Goal: Answer question/provide support: Share knowledge or assist other users

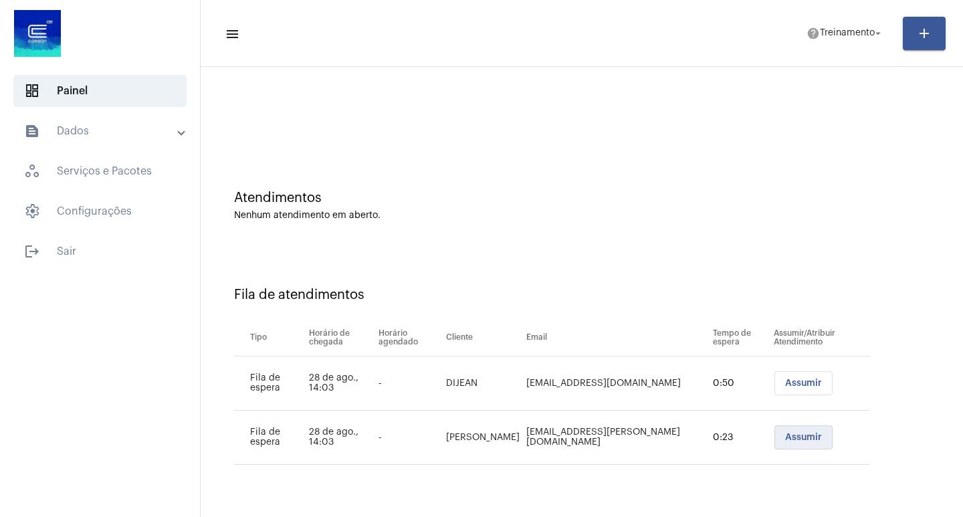
click at [806, 449] on button "Assumir" at bounding box center [803, 437] width 58 height 24
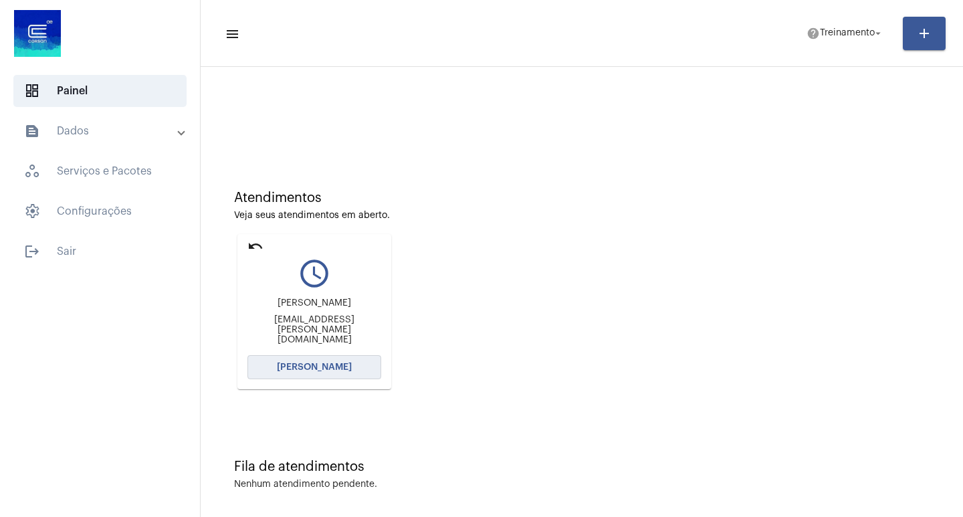
click at [340, 360] on button "[PERSON_NAME]" at bounding box center [314, 367] width 134 height 24
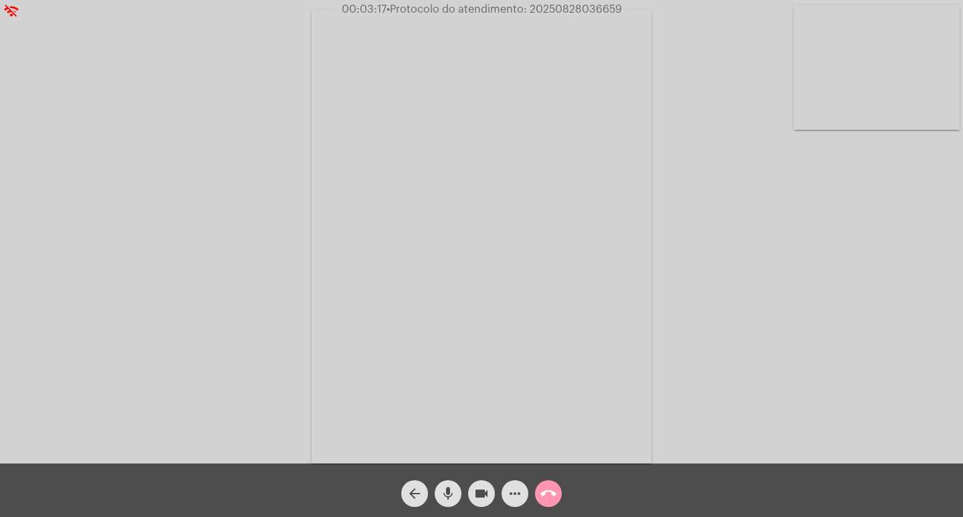
click at [447, 489] on mat-icon "mic" at bounding box center [448, 494] width 16 height 16
click at [470, 492] on button "videocam" at bounding box center [481, 493] width 27 height 27
click at [509, 486] on mat-icon "more_horiz" at bounding box center [515, 494] width 16 height 16
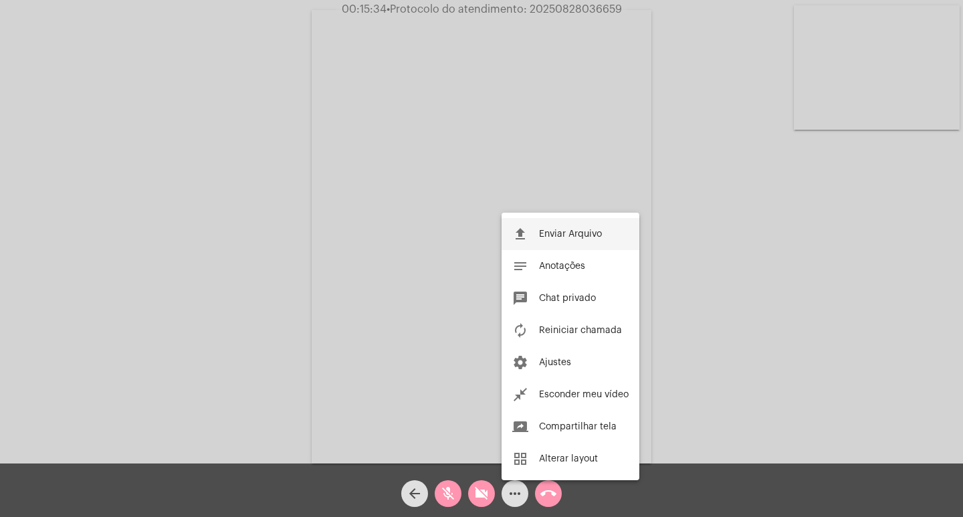
click at [573, 225] on button "file_upload Enviar Arquivo" at bounding box center [571, 234] width 138 height 32
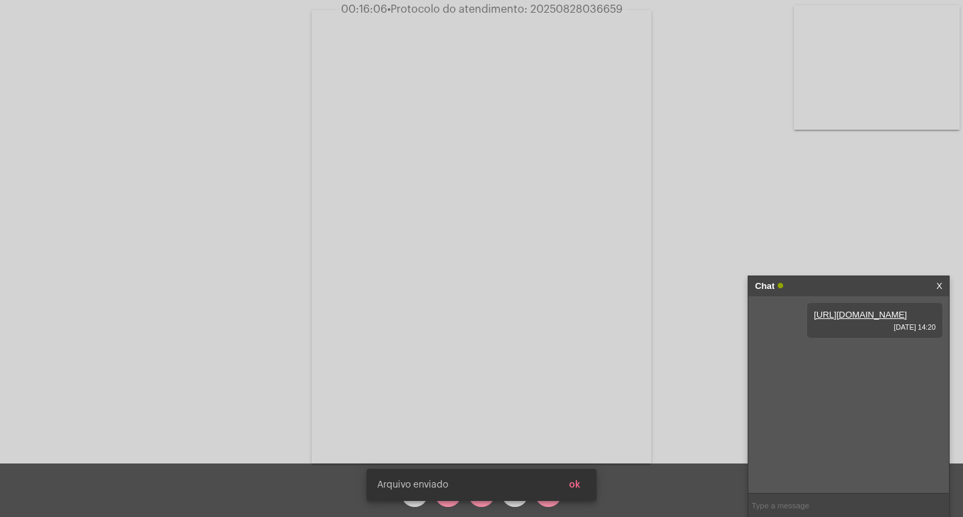
click at [511, 500] on snack-bar-container "[PERSON_NAME] enviado ok" at bounding box center [482, 485] width 230 height 32
click at [571, 480] on button "ok" at bounding box center [574, 485] width 33 height 24
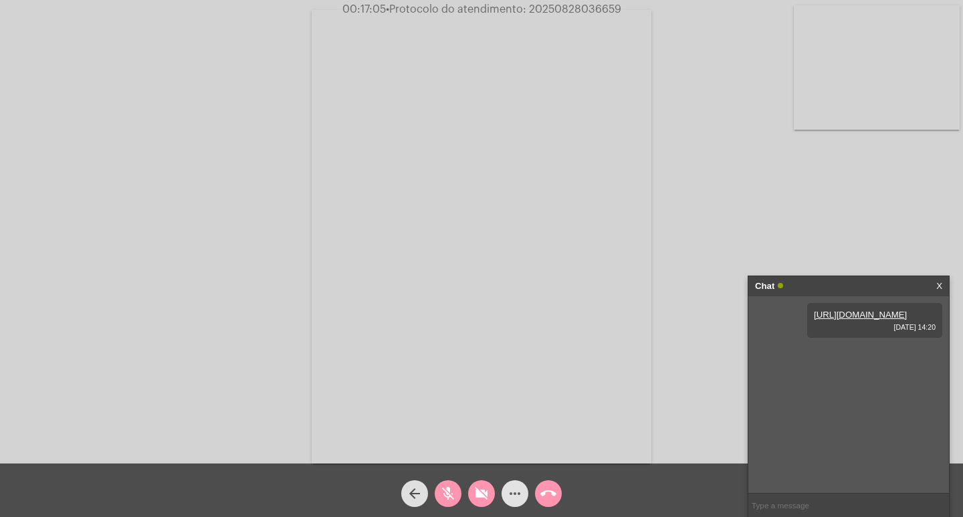
click at [507, 496] on button "more_horiz" at bounding box center [515, 493] width 27 height 27
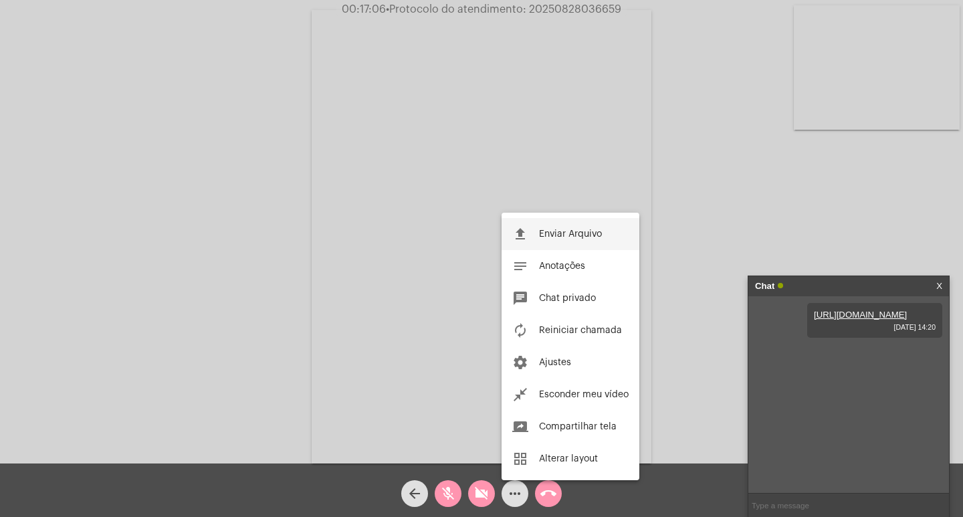
click at [568, 239] on button "file_upload Enviar Arquivo" at bounding box center [571, 234] width 138 height 32
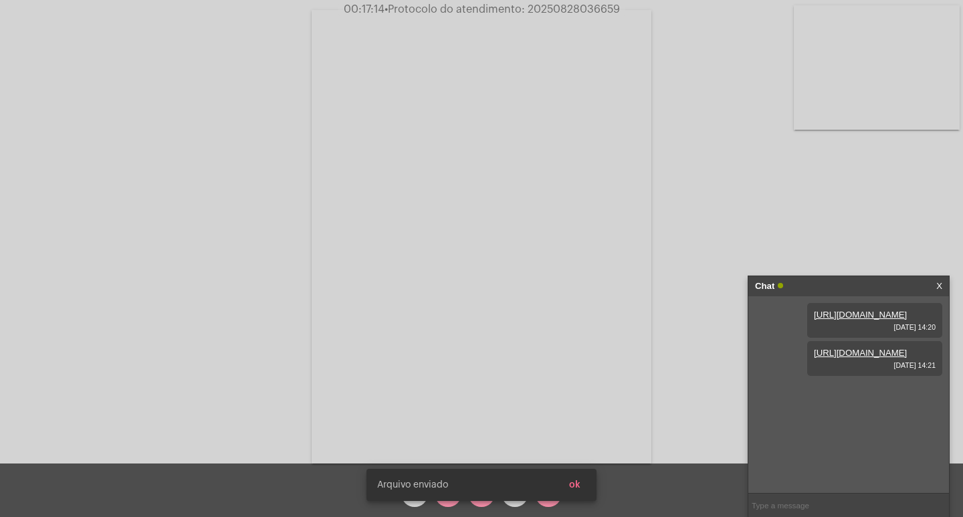
click at [580, 480] on span "ok" at bounding box center [574, 484] width 11 height 9
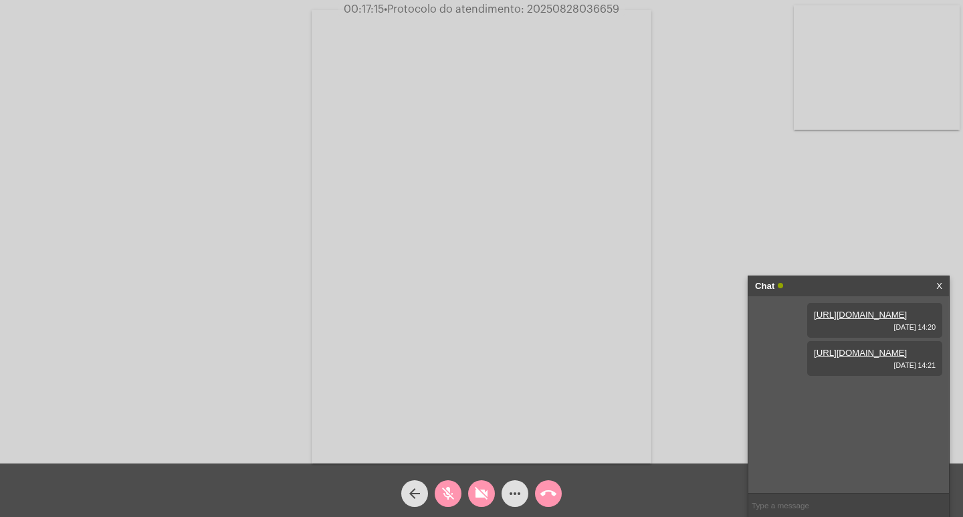
click at [519, 487] on mat-icon "more_horiz" at bounding box center [515, 494] width 16 height 16
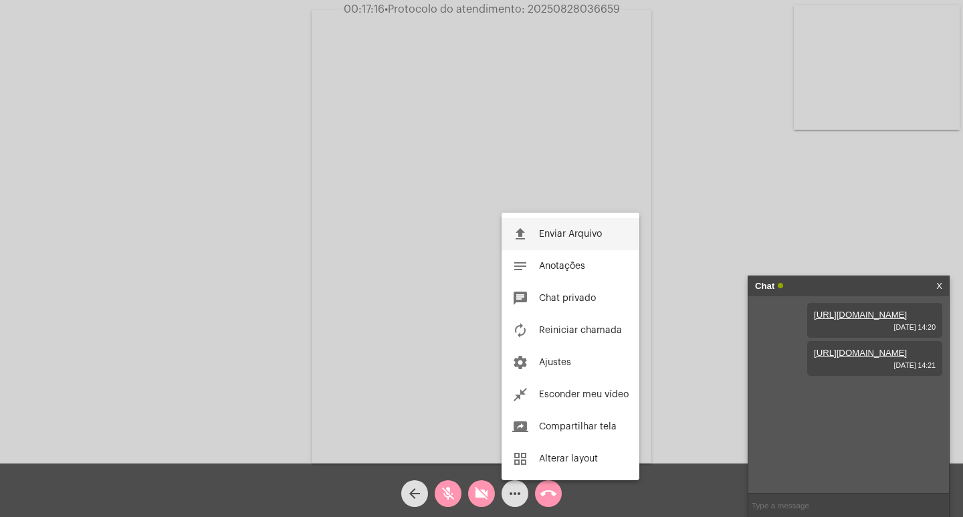
click at [516, 243] on button "file_upload Enviar Arquivo" at bounding box center [571, 234] width 138 height 32
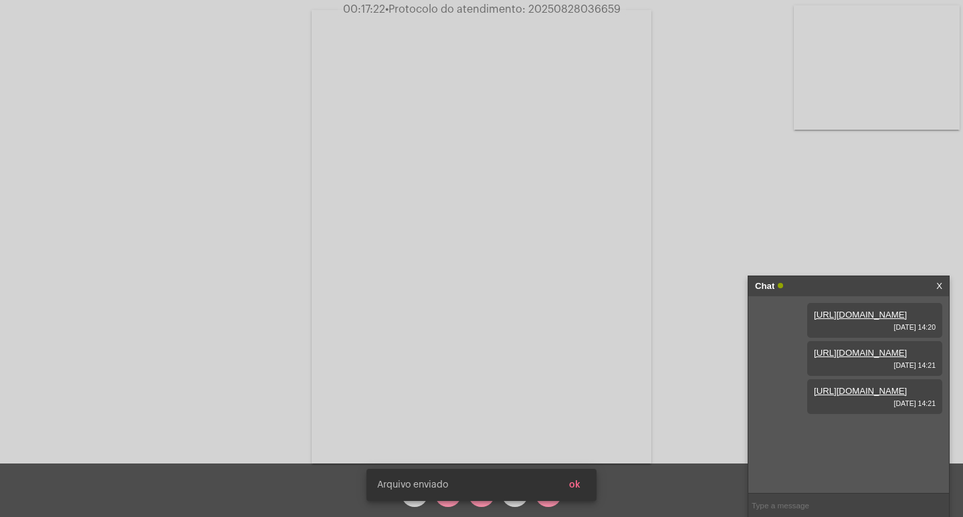
scroll to position [11, 0]
click at [510, 506] on div "[PERSON_NAME] enviado ok" at bounding box center [481, 485] width 262 height 64
click at [578, 490] on button "ok" at bounding box center [574, 485] width 33 height 24
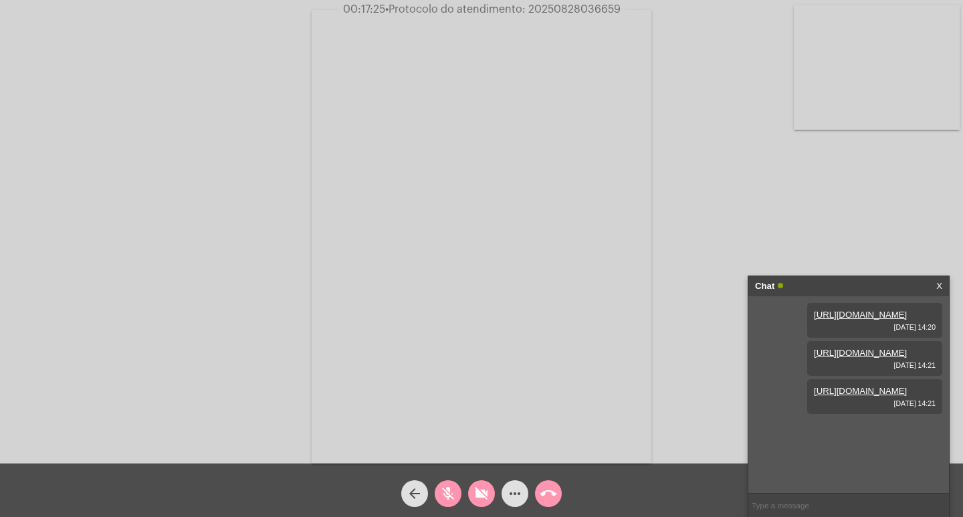
click at [524, 488] on button "more_horiz" at bounding box center [515, 493] width 27 height 27
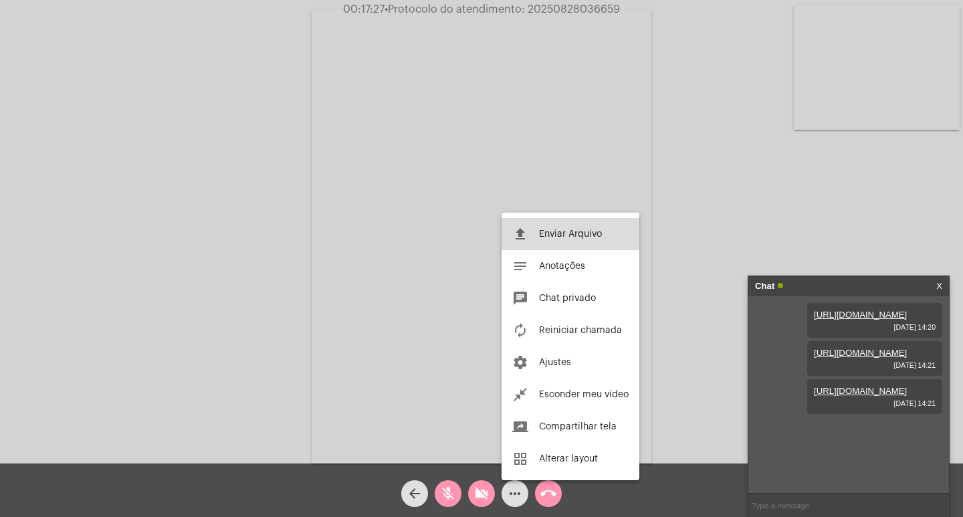
click at [539, 243] on button "file_upload Enviar Arquivo" at bounding box center [571, 234] width 138 height 32
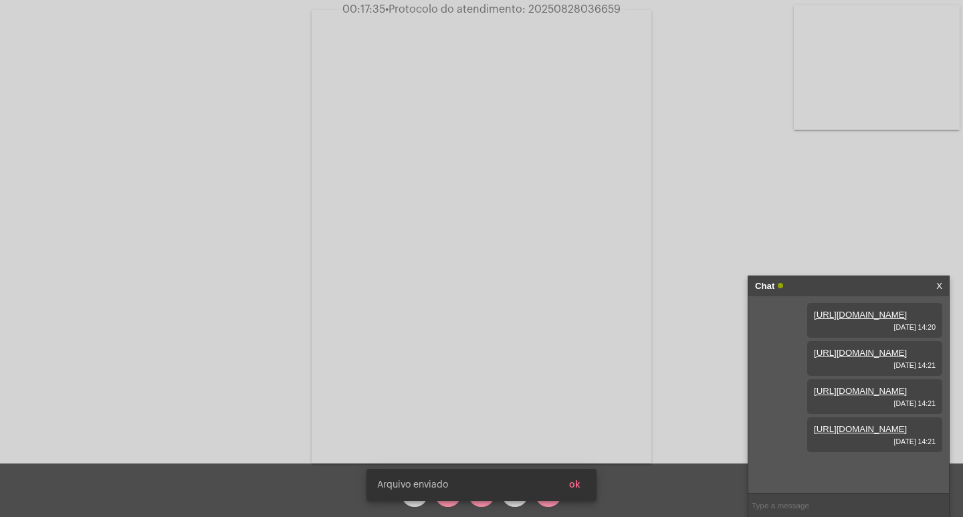
scroll to position [80, 0]
click at [580, 482] on span "ok" at bounding box center [574, 484] width 11 height 9
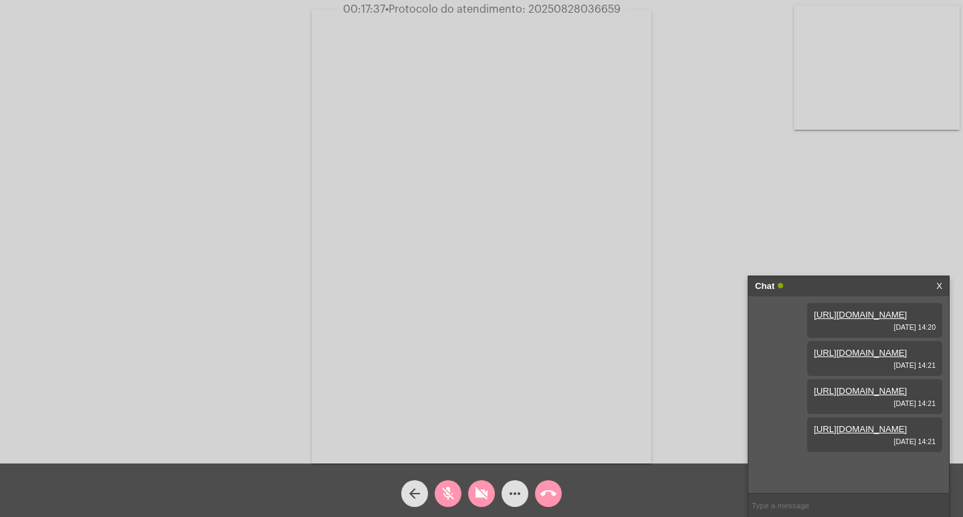
click at [521, 496] on mat-icon "more_horiz" at bounding box center [515, 494] width 16 height 16
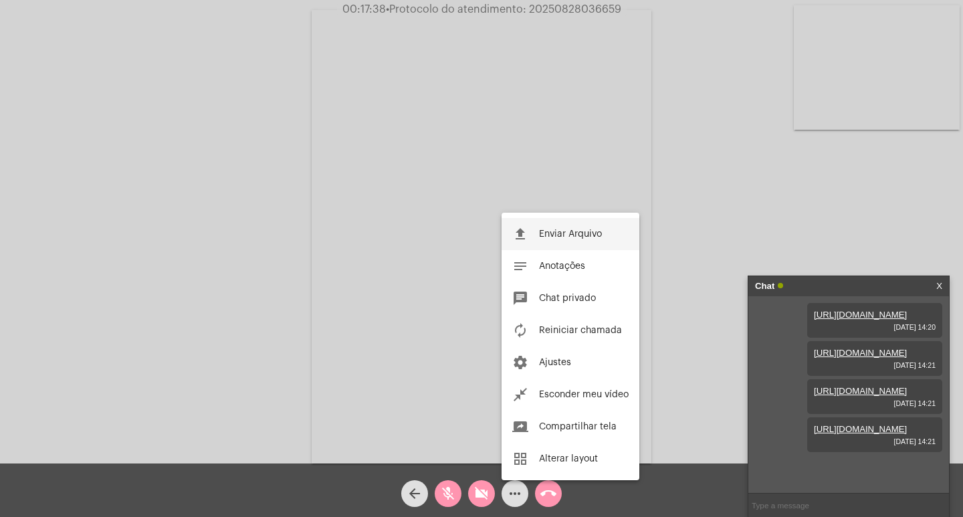
click at [549, 241] on button "file_upload Enviar Arquivo" at bounding box center [571, 234] width 138 height 32
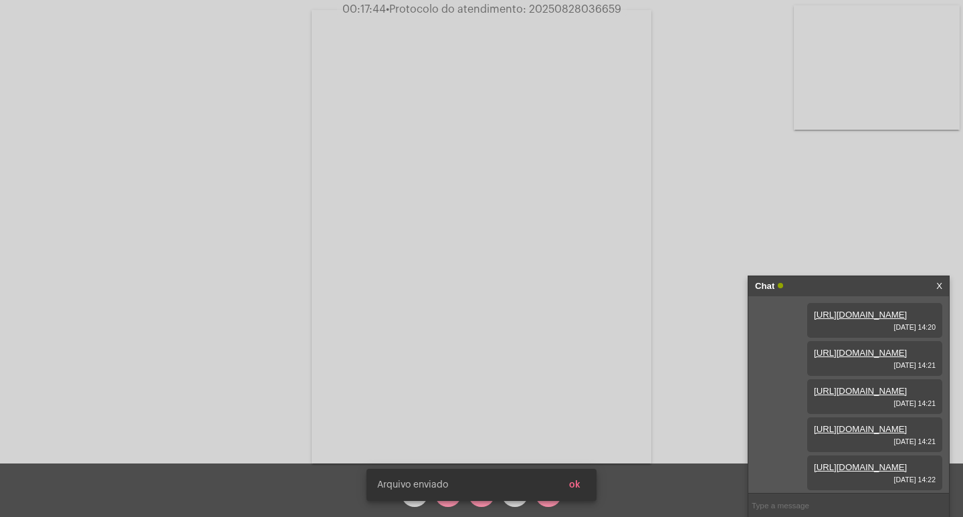
scroll to position [148, 0]
click at [514, 504] on div "[PERSON_NAME] enviado ok" at bounding box center [481, 485] width 262 height 64
click at [577, 478] on button "ok" at bounding box center [574, 485] width 33 height 24
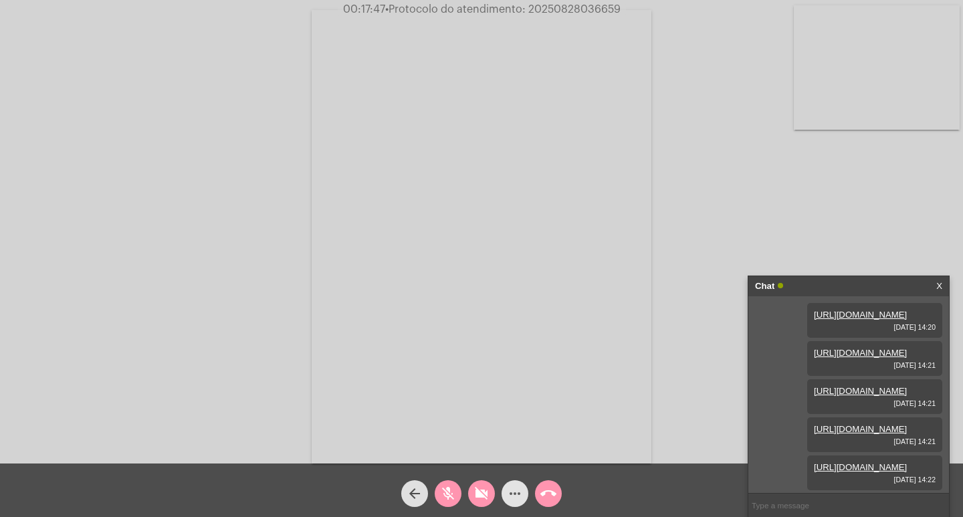
click at [526, 488] on button "more_horiz" at bounding box center [515, 493] width 27 height 27
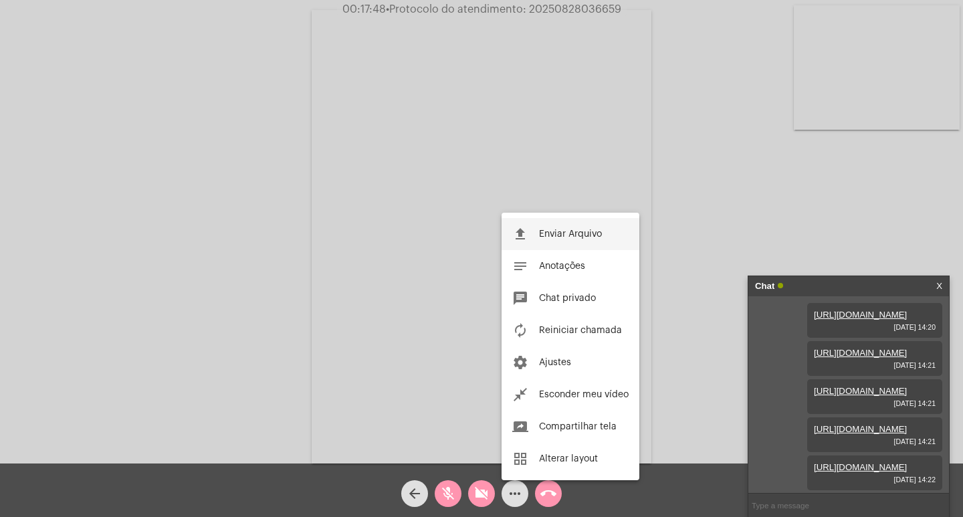
click at [551, 225] on button "file_upload Enviar Arquivo" at bounding box center [571, 234] width 138 height 32
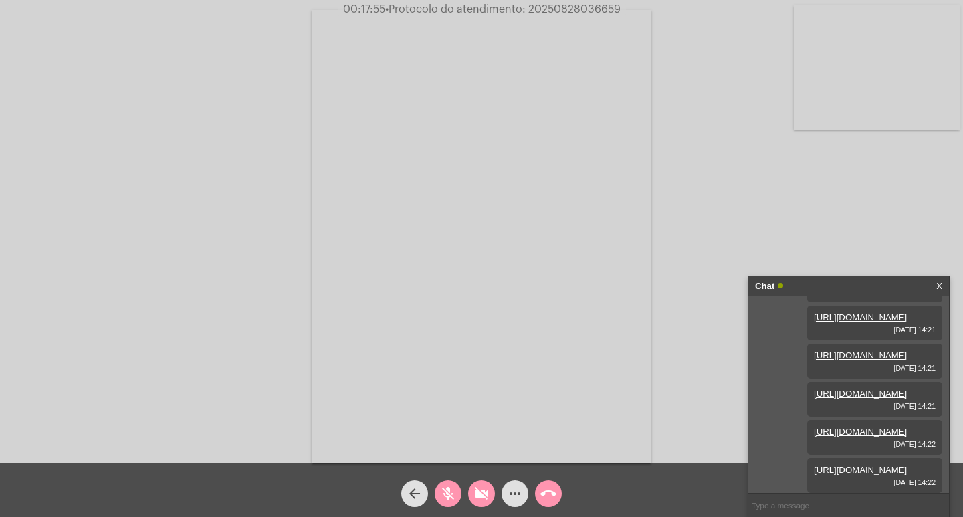
scroll to position [216, 0]
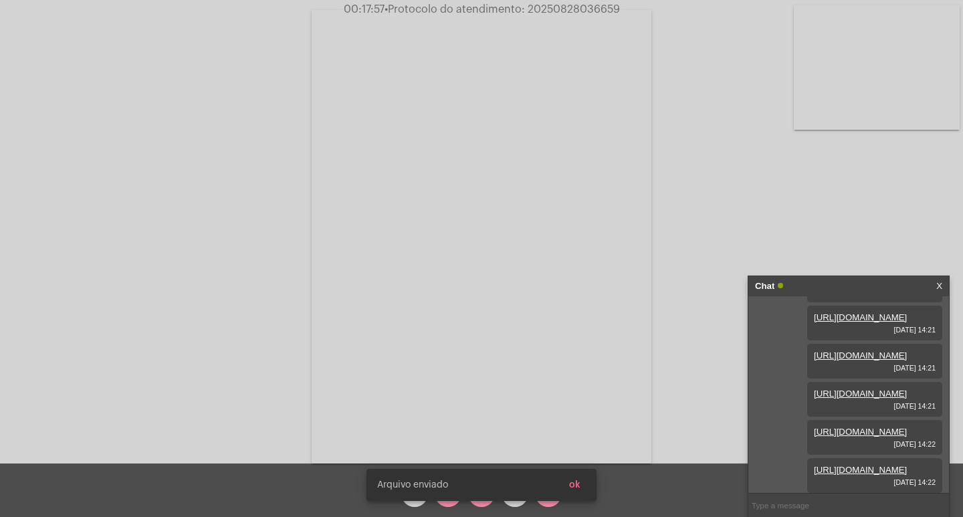
click at [574, 480] on span "ok" at bounding box center [574, 484] width 11 height 9
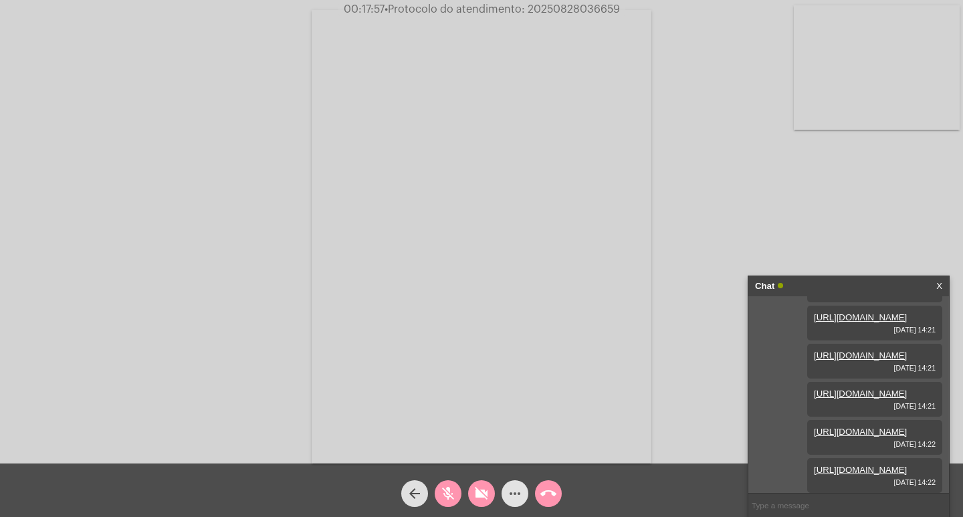
click at [524, 486] on button "more_horiz" at bounding box center [515, 493] width 27 height 27
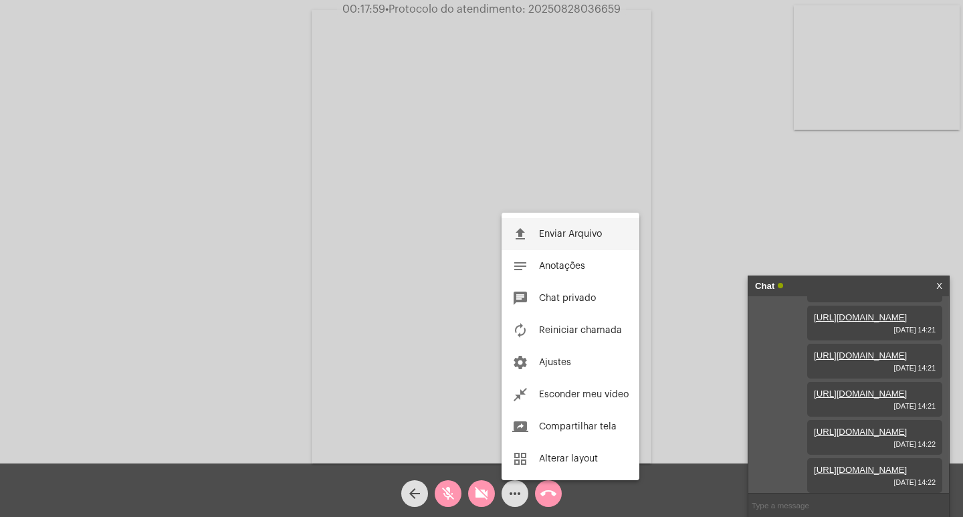
click at [523, 222] on button "file_upload Enviar Arquivo" at bounding box center [571, 234] width 138 height 32
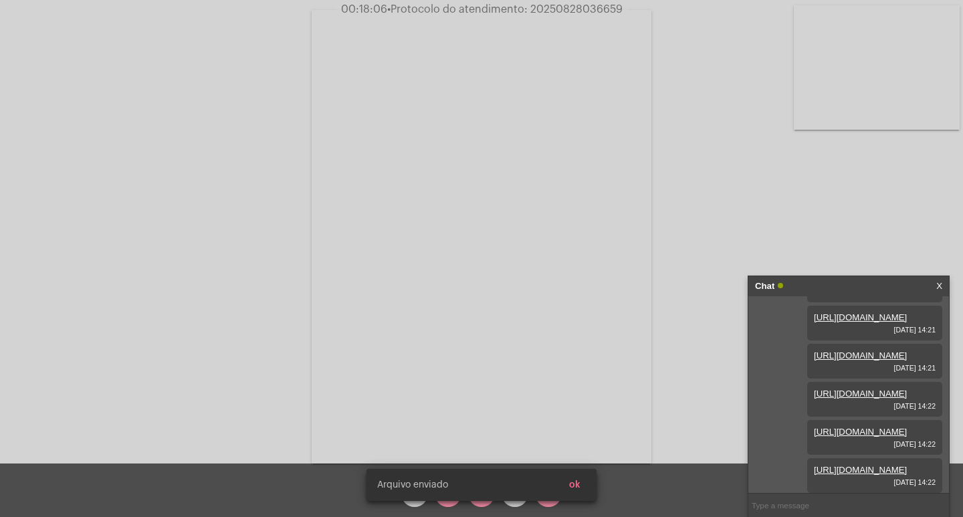
scroll to position [284, 0]
click at [573, 482] on span "ok" at bounding box center [574, 484] width 11 height 9
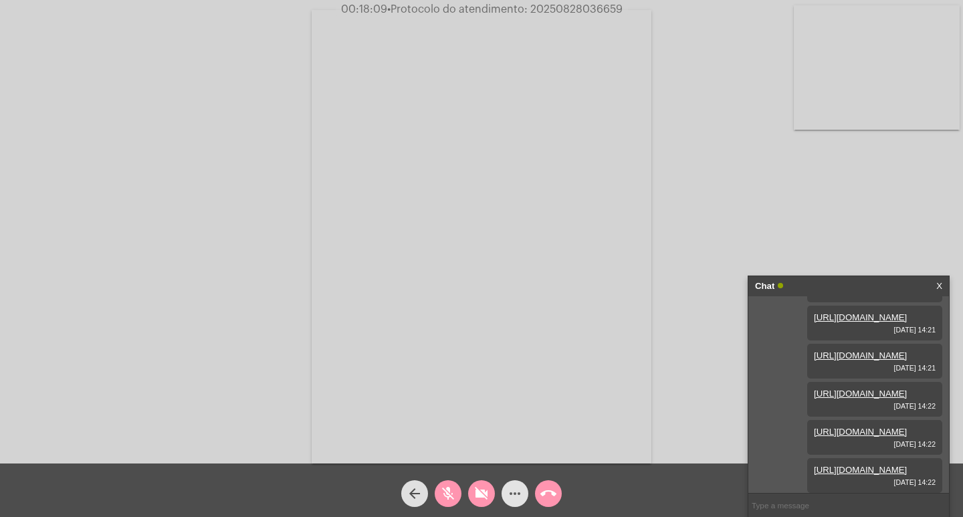
click at [515, 487] on mat-icon "more_horiz" at bounding box center [515, 494] width 16 height 16
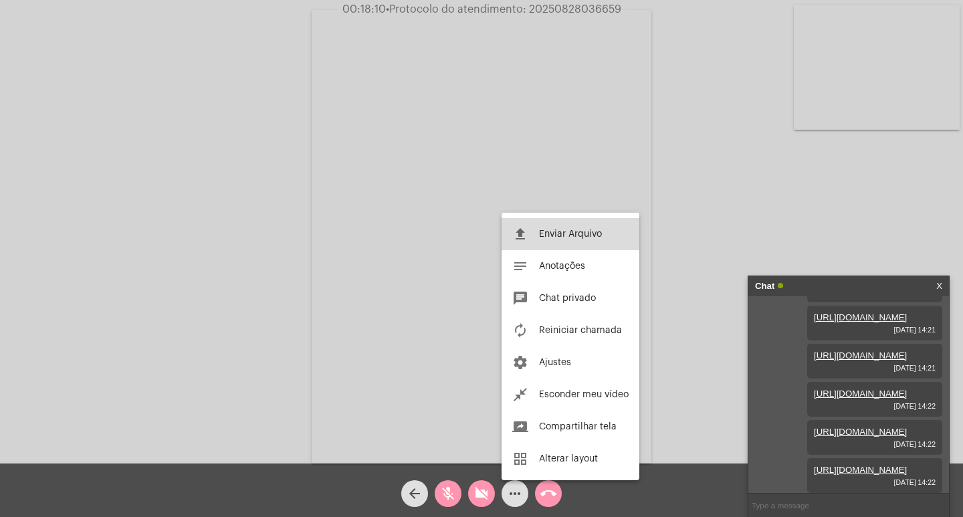
click at [516, 243] on button "file_upload Enviar Arquivo" at bounding box center [571, 234] width 138 height 32
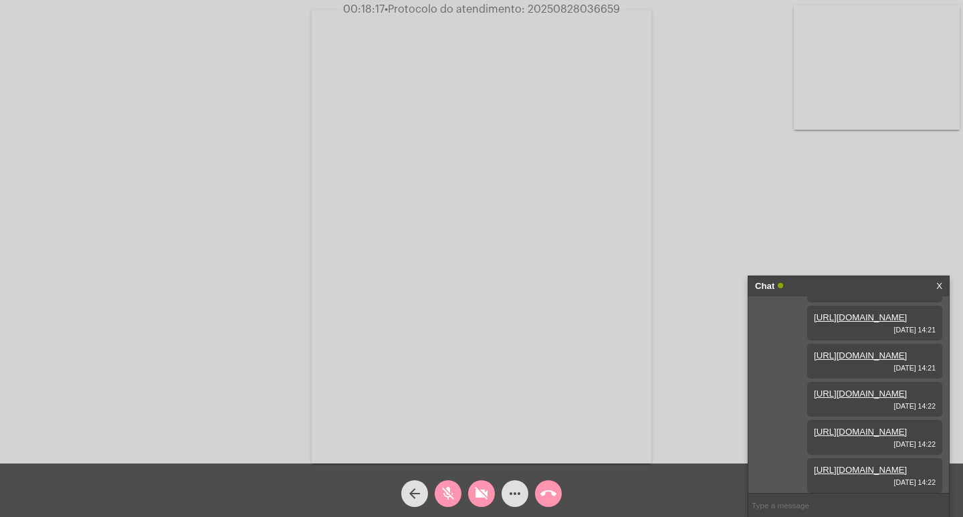
click at [845, 465] on link "[URL][DOMAIN_NAME]" at bounding box center [860, 470] width 93 height 10
click at [514, 484] on span "more_horiz" at bounding box center [515, 493] width 16 height 27
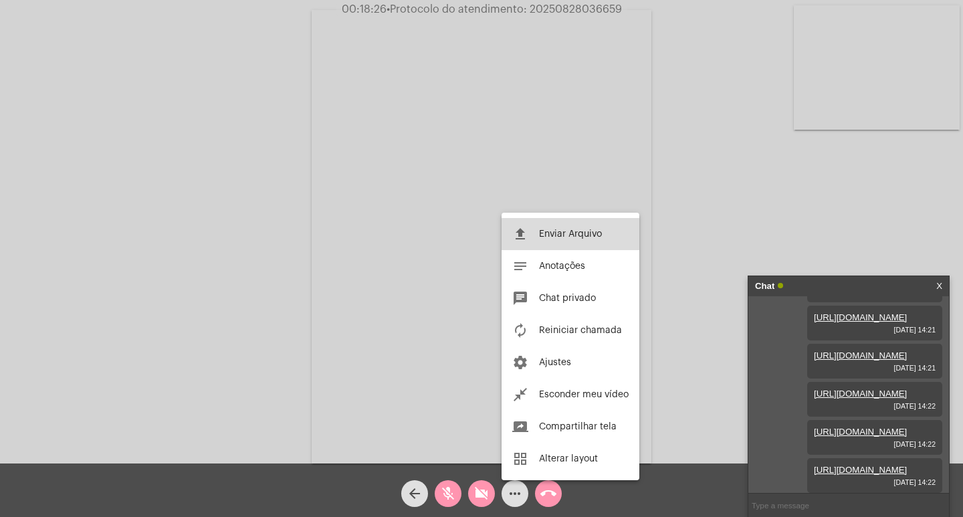
click at [558, 232] on span "Enviar Arquivo" at bounding box center [570, 233] width 63 height 9
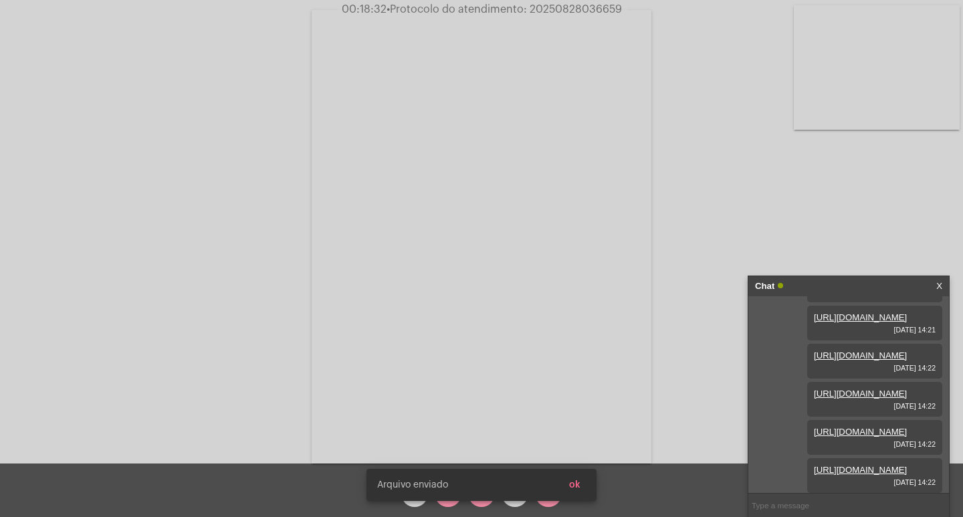
scroll to position [352, 0]
click at [578, 480] on span "ok" at bounding box center [574, 484] width 11 height 9
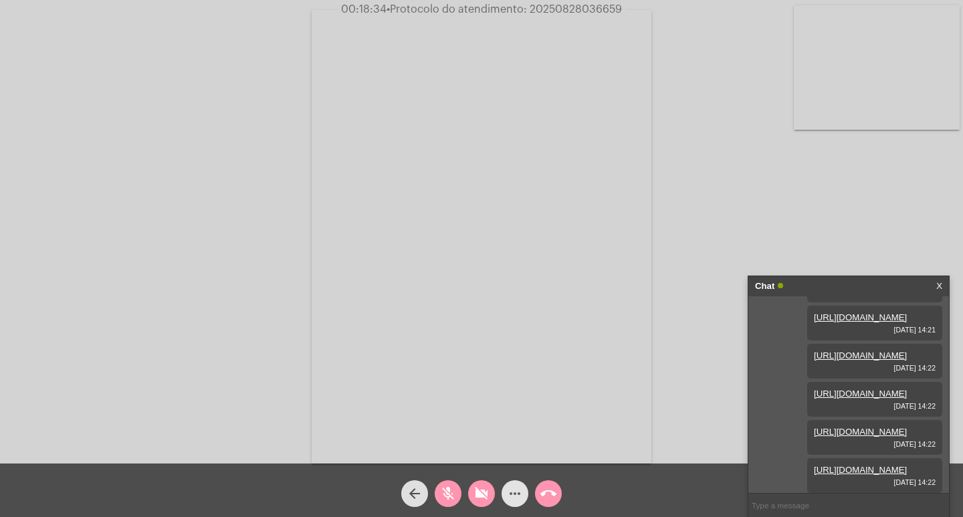
click at [511, 493] on mat-icon "more_horiz" at bounding box center [515, 494] width 16 height 16
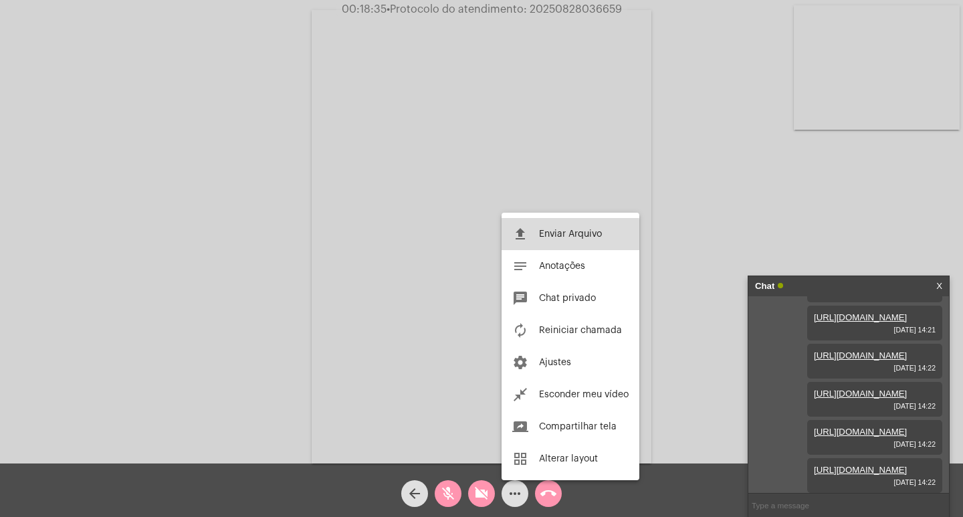
click at [524, 237] on mat-icon "file_upload" at bounding box center [520, 234] width 16 height 16
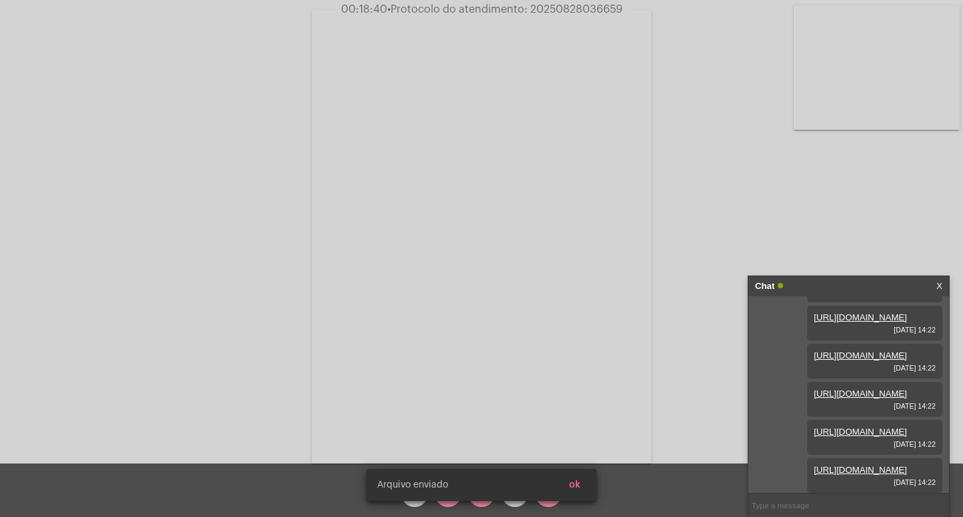
scroll to position [421, 0]
click at [585, 485] on button "ok" at bounding box center [574, 485] width 33 height 24
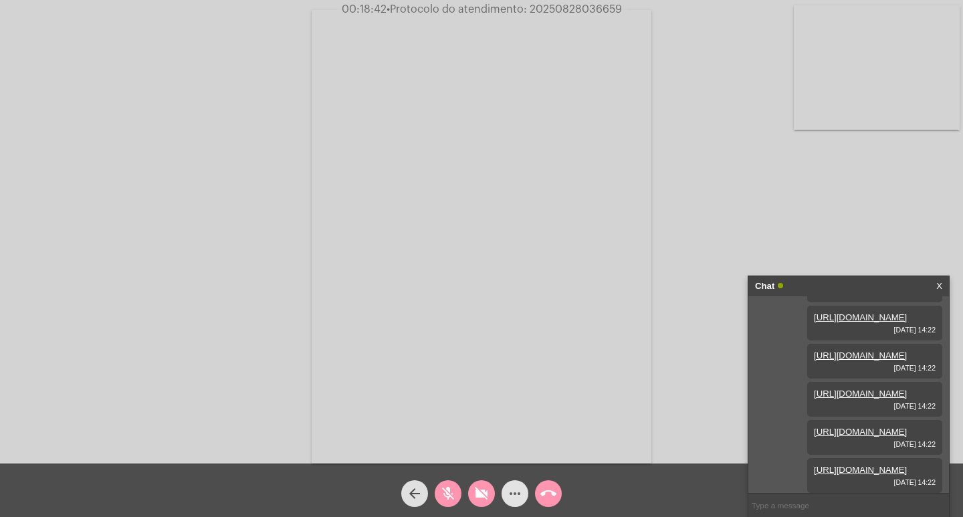
click at [524, 487] on button "more_horiz" at bounding box center [515, 493] width 27 height 27
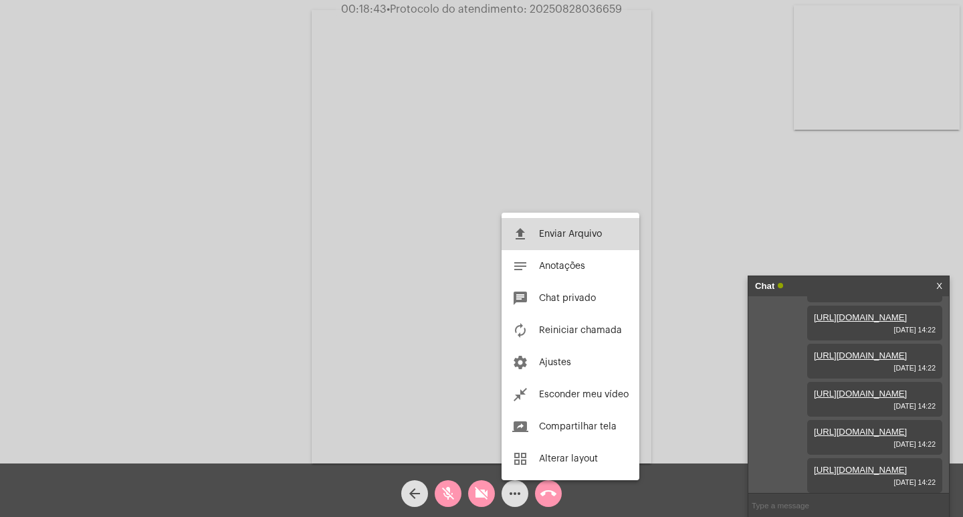
click at [548, 229] on button "file_upload Enviar Arquivo" at bounding box center [571, 234] width 138 height 32
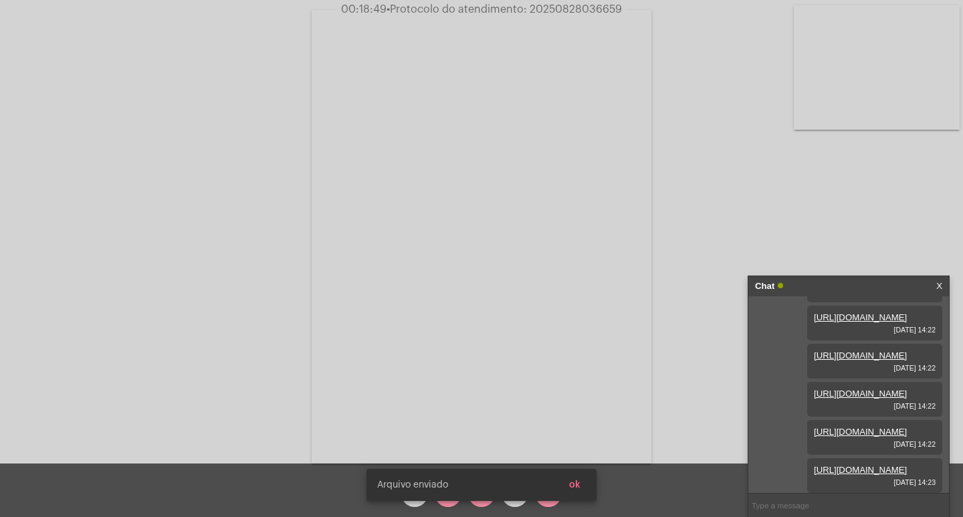
scroll to position [489, 0]
drag, startPoint x: 581, startPoint y: 480, endPoint x: 569, endPoint y: 481, distance: 12.1
click at [580, 480] on button "ok" at bounding box center [574, 485] width 33 height 24
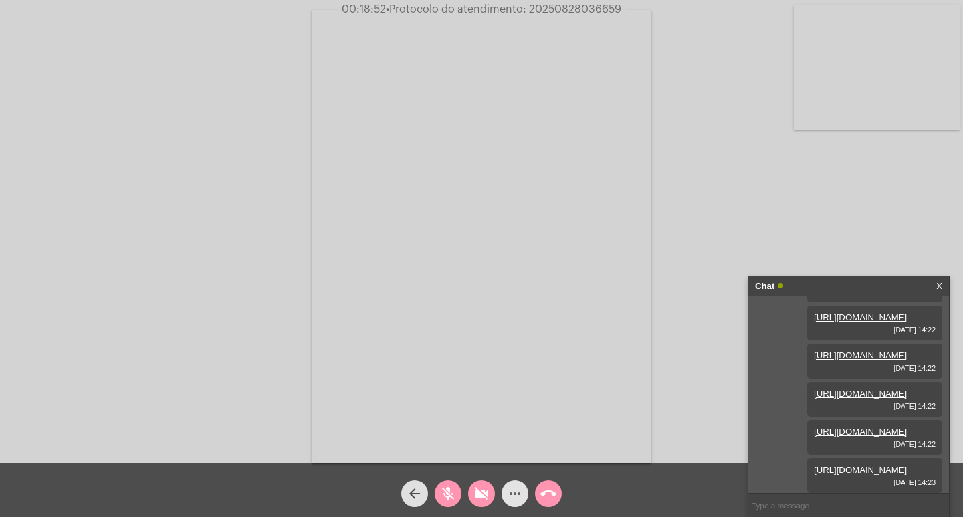
click at [512, 489] on mat-icon "more_horiz" at bounding box center [515, 494] width 16 height 16
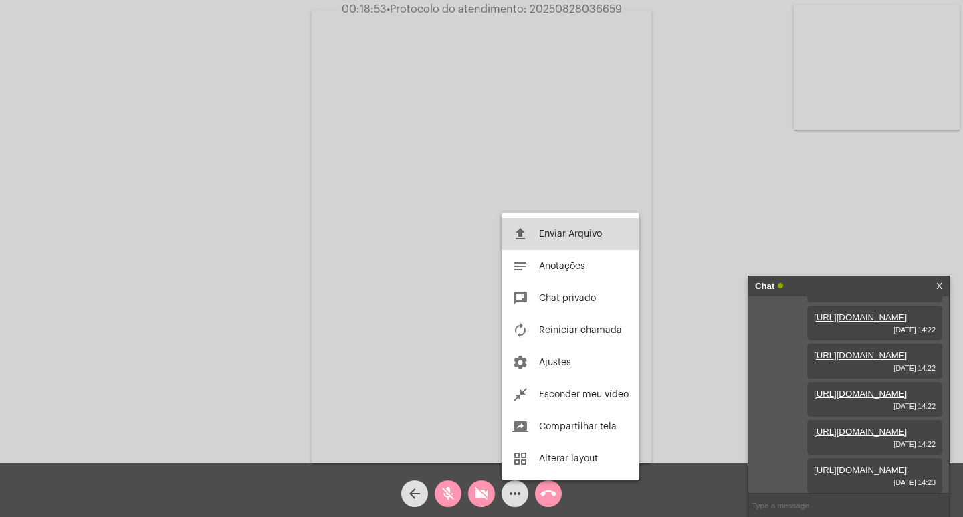
click at [531, 234] on button "file_upload Enviar Arquivo" at bounding box center [571, 234] width 138 height 32
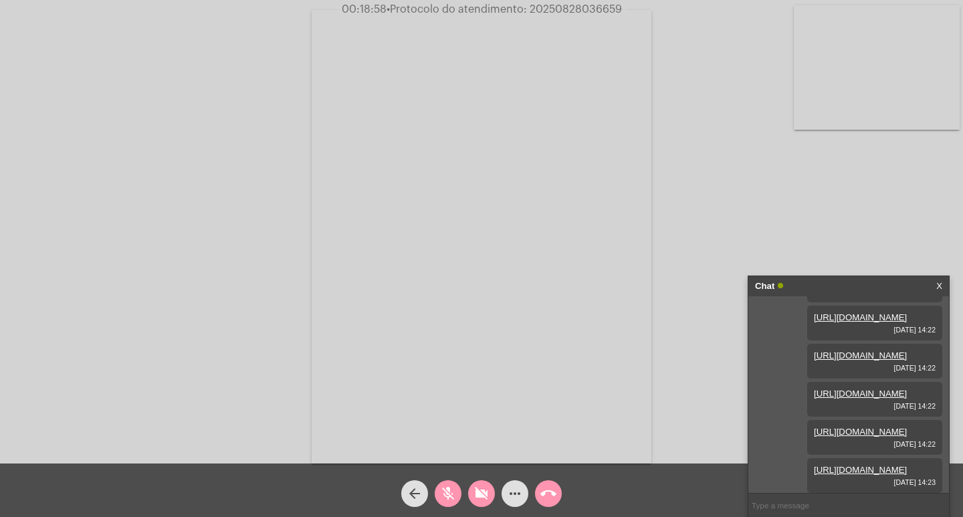
click at [846, 465] on link "[URL][DOMAIN_NAME]" at bounding box center [860, 470] width 93 height 10
click at [527, 487] on div "more_horiz" at bounding box center [514, 490] width 33 height 33
click at [517, 487] on mat-icon "more_horiz" at bounding box center [515, 494] width 16 height 16
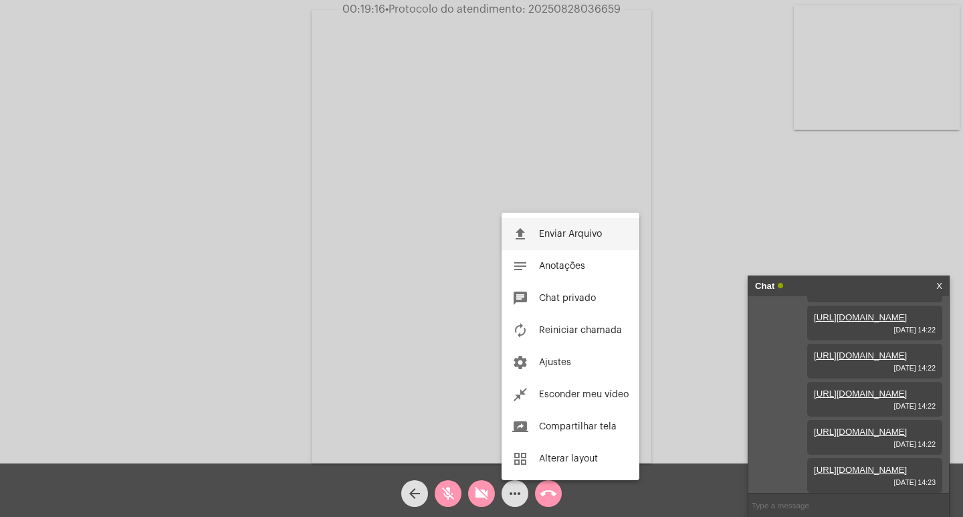
click at [546, 242] on button "file_upload Enviar Arquivo" at bounding box center [571, 234] width 138 height 32
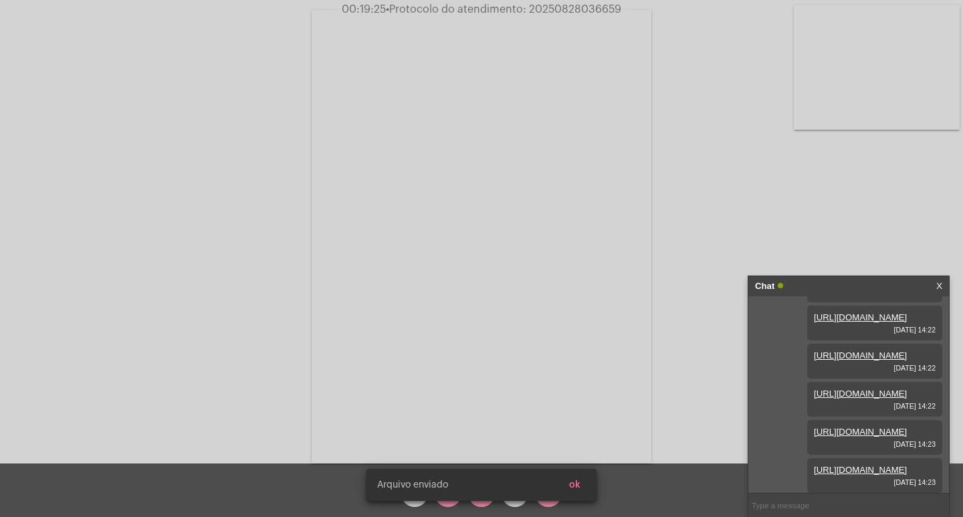
scroll to position [557, 0]
click at [577, 484] on span "ok" at bounding box center [574, 484] width 11 height 9
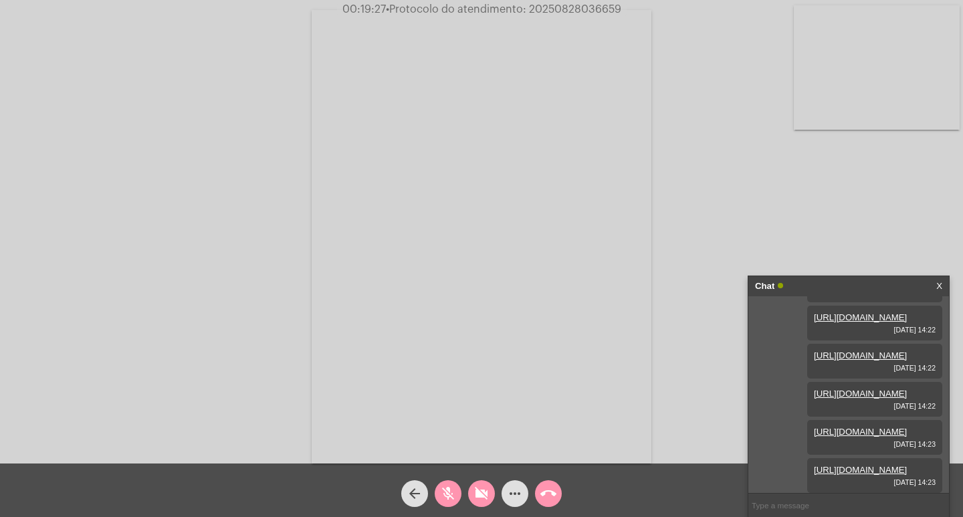
click at [522, 494] on mat-icon "more_horiz" at bounding box center [515, 494] width 16 height 16
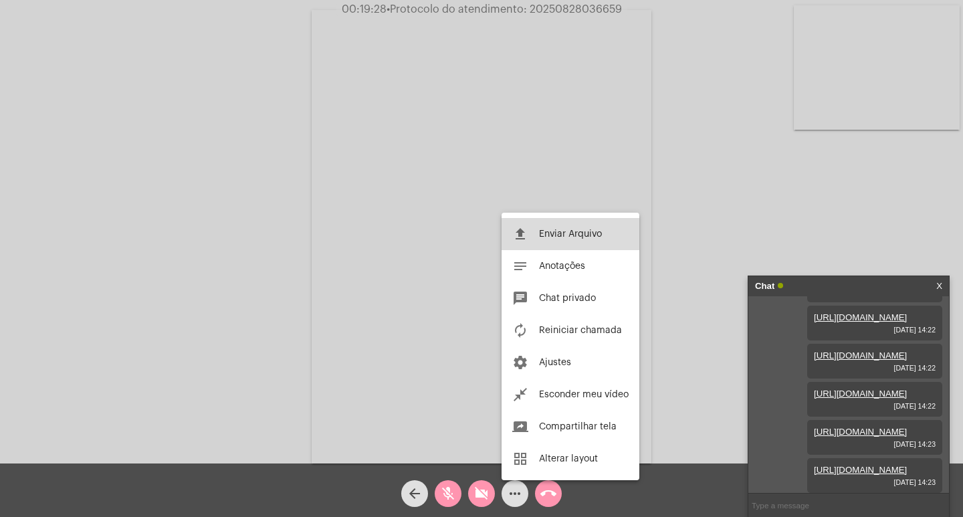
click at [547, 221] on button "file_upload Enviar Arquivo" at bounding box center [571, 234] width 138 height 32
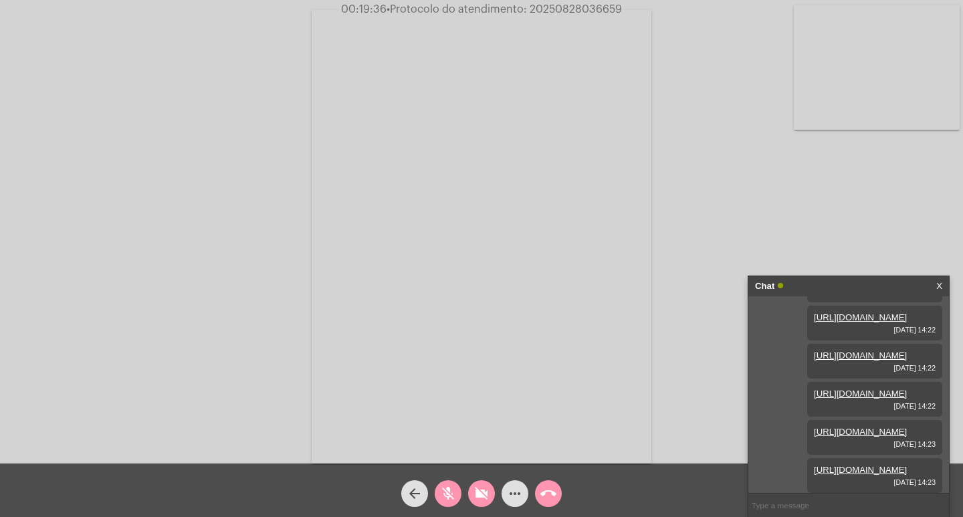
click at [837, 465] on link "[URL][DOMAIN_NAME]" at bounding box center [860, 470] width 93 height 10
click at [514, 502] on mat-icon "more_horiz" at bounding box center [515, 494] width 16 height 16
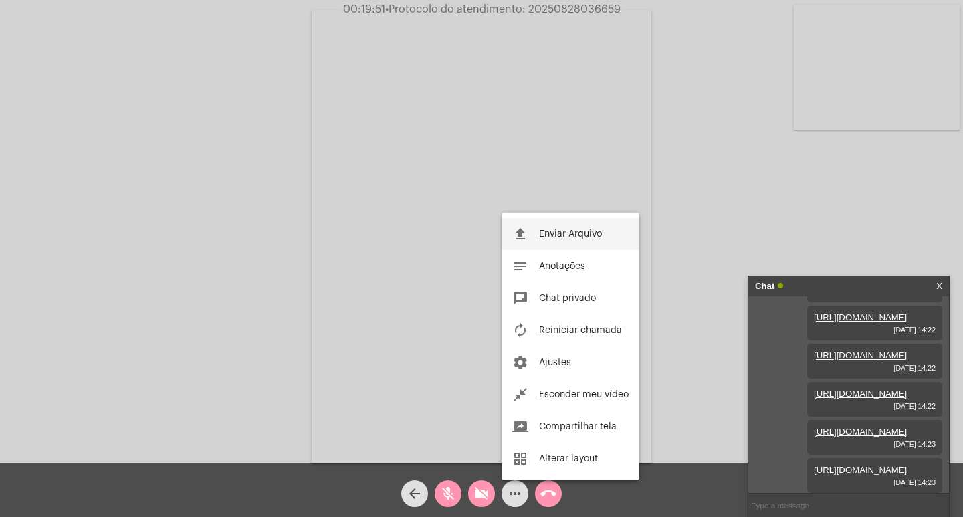
click at [544, 221] on button "file_upload Enviar Arquivo" at bounding box center [571, 234] width 138 height 32
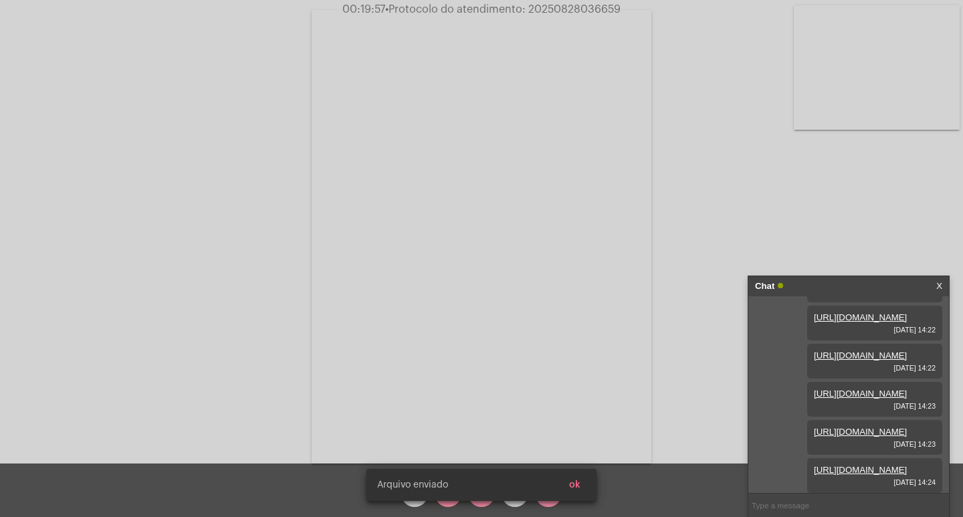
scroll to position [625, 0]
click at [575, 487] on span "ok" at bounding box center [574, 484] width 11 height 9
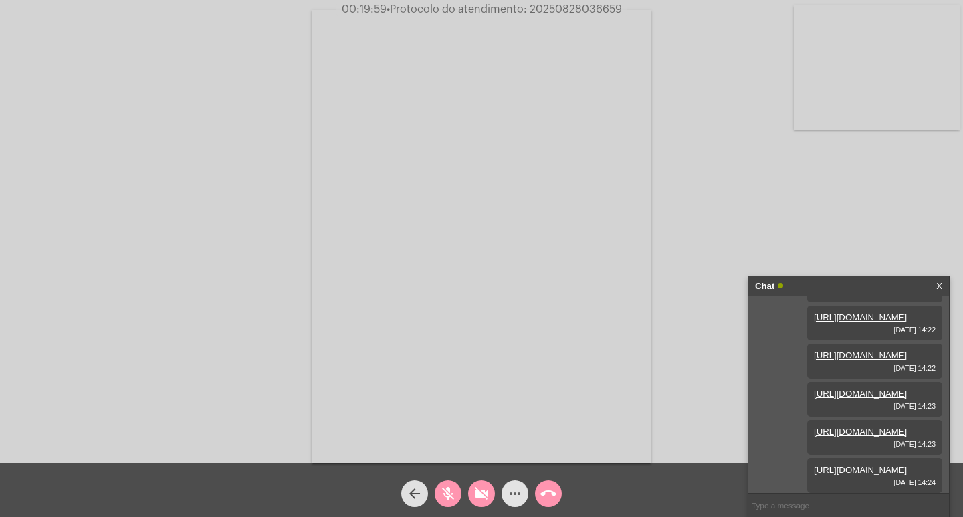
click at [510, 488] on mat-icon "more_horiz" at bounding box center [515, 494] width 16 height 16
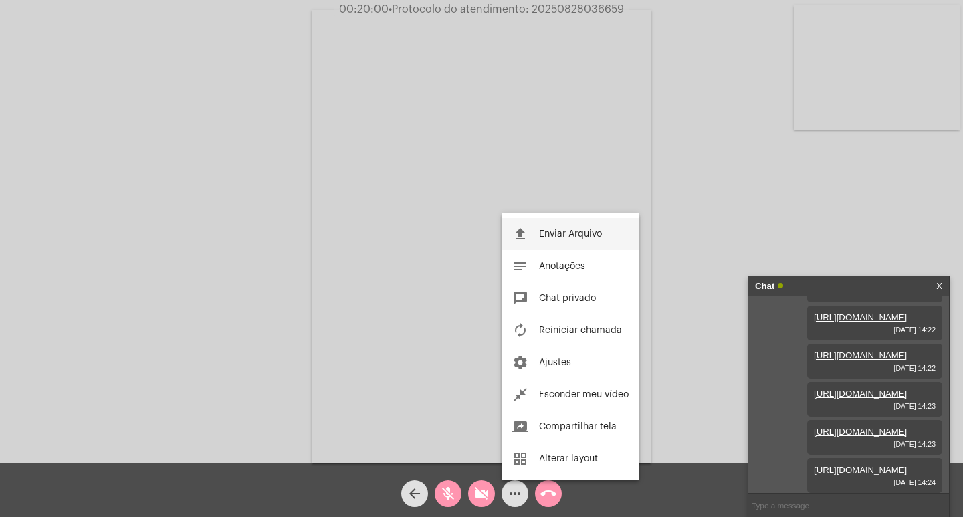
click at [530, 228] on button "file_upload Enviar Arquivo" at bounding box center [571, 234] width 138 height 32
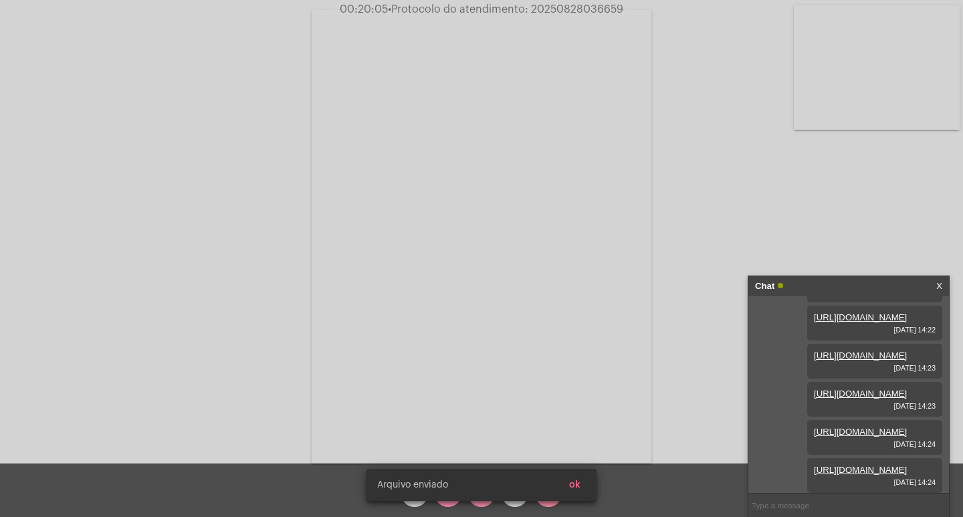
scroll to position [694, 0]
click at [585, 488] on button "ok" at bounding box center [574, 485] width 33 height 24
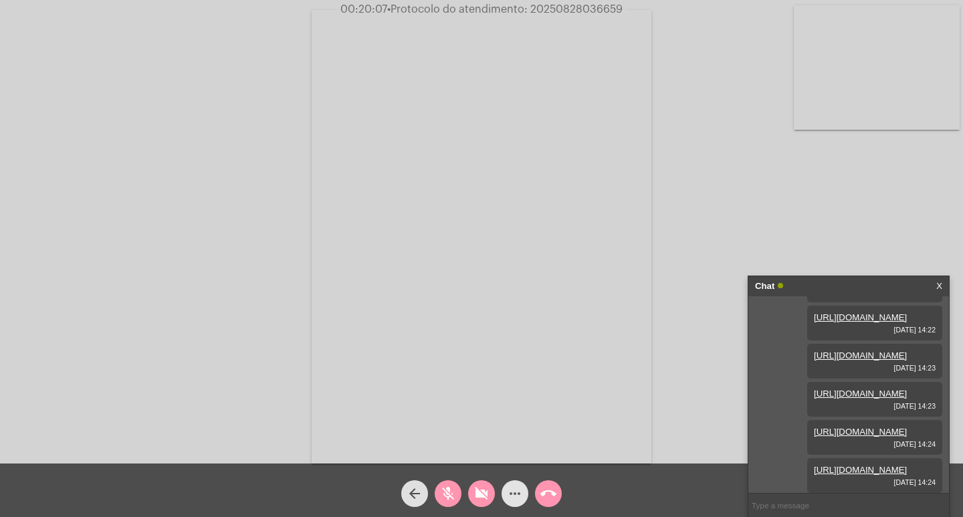
click at [512, 486] on mat-icon "more_horiz" at bounding box center [515, 494] width 16 height 16
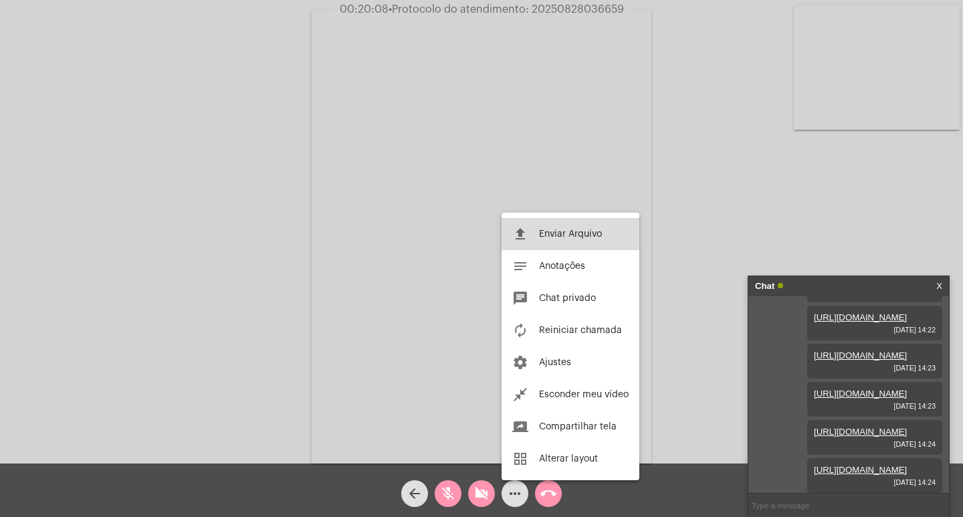
click at [543, 228] on button "file_upload Enviar Arquivo" at bounding box center [571, 234] width 138 height 32
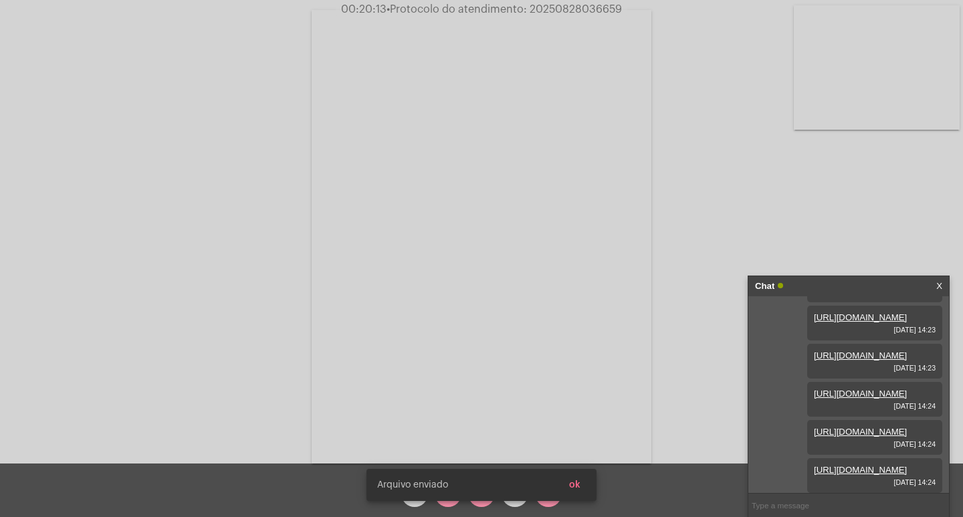
scroll to position [762, 0]
click at [586, 490] on button "ok" at bounding box center [574, 485] width 33 height 24
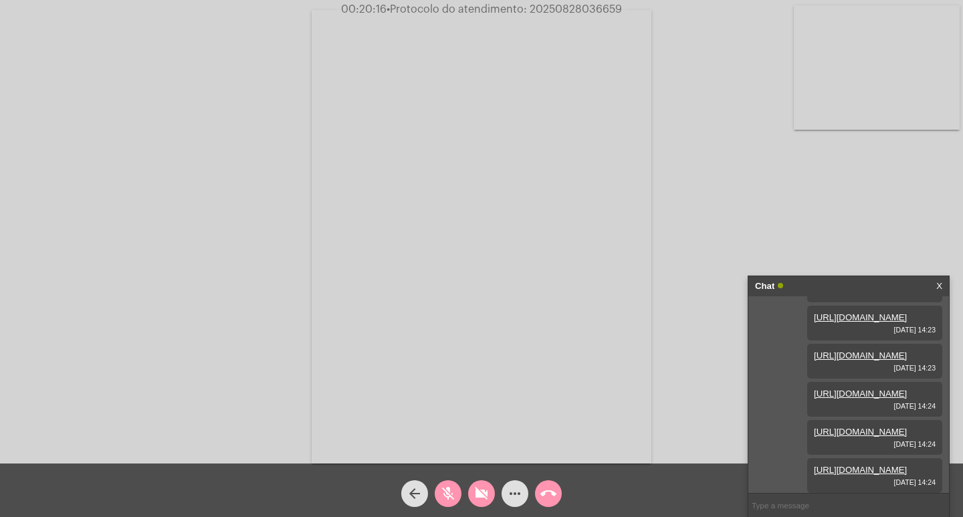
click at [515, 488] on mat-icon "more_horiz" at bounding box center [515, 494] width 16 height 16
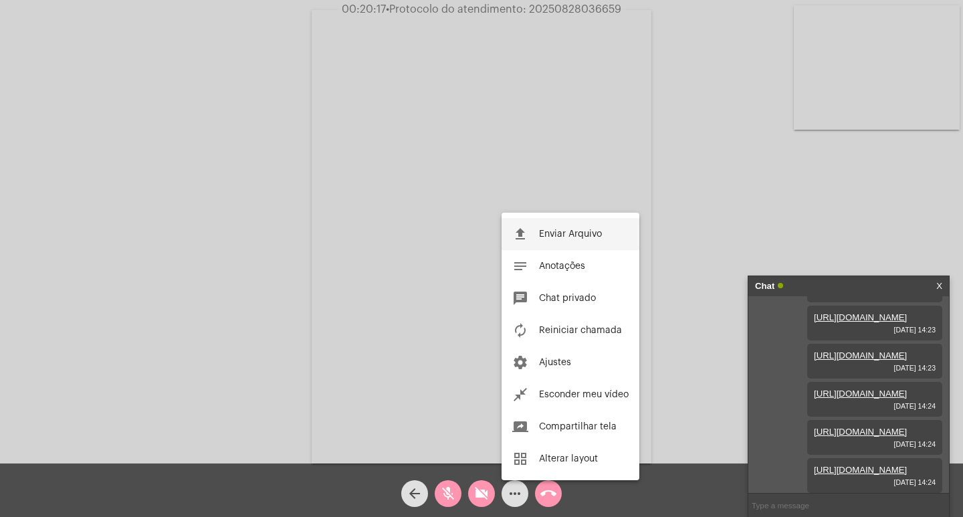
click at [522, 233] on mat-icon "file_upload" at bounding box center [520, 234] width 16 height 16
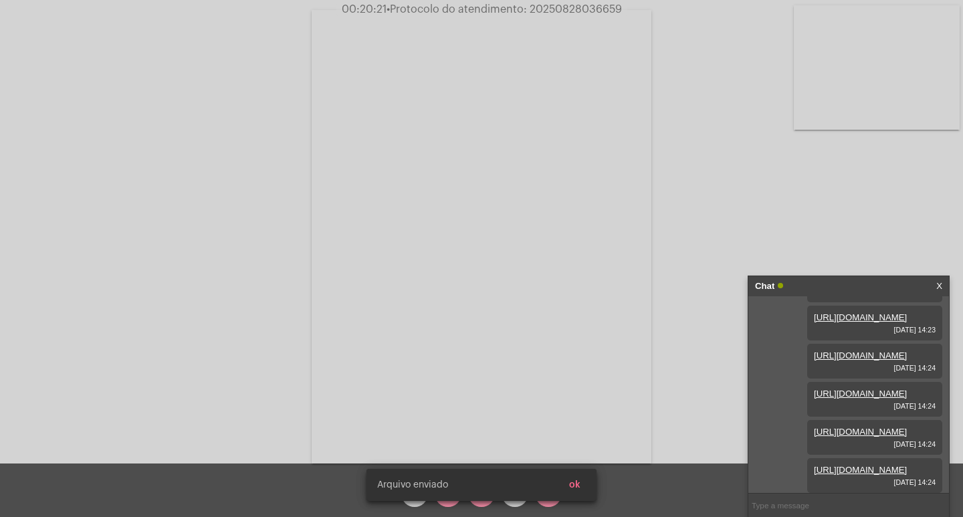
scroll to position [830, 0]
click at [582, 492] on button "ok" at bounding box center [574, 485] width 33 height 24
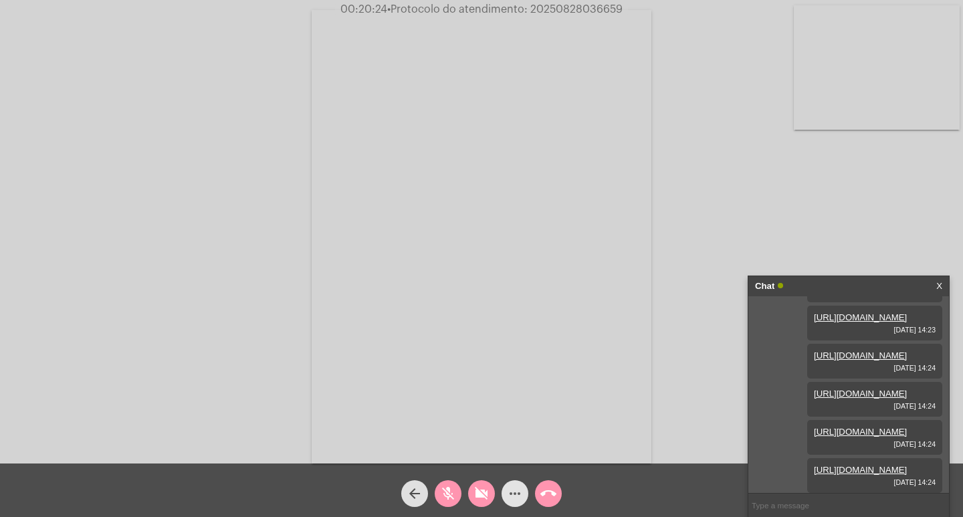
click at [518, 490] on mat-icon "more_horiz" at bounding box center [515, 494] width 16 height 16
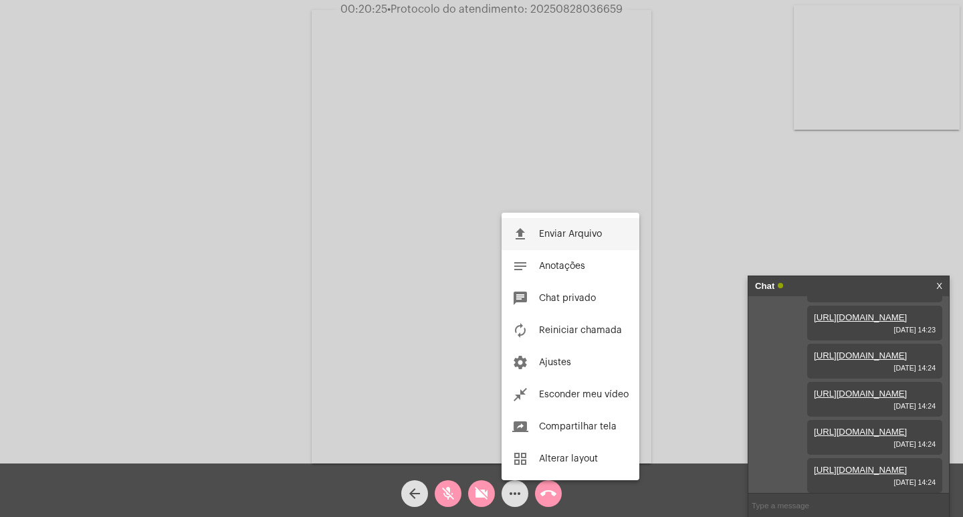
click at [558, 231] on span "Enviar Arquivo" at bounding box center [570, 233] width 63 height 9
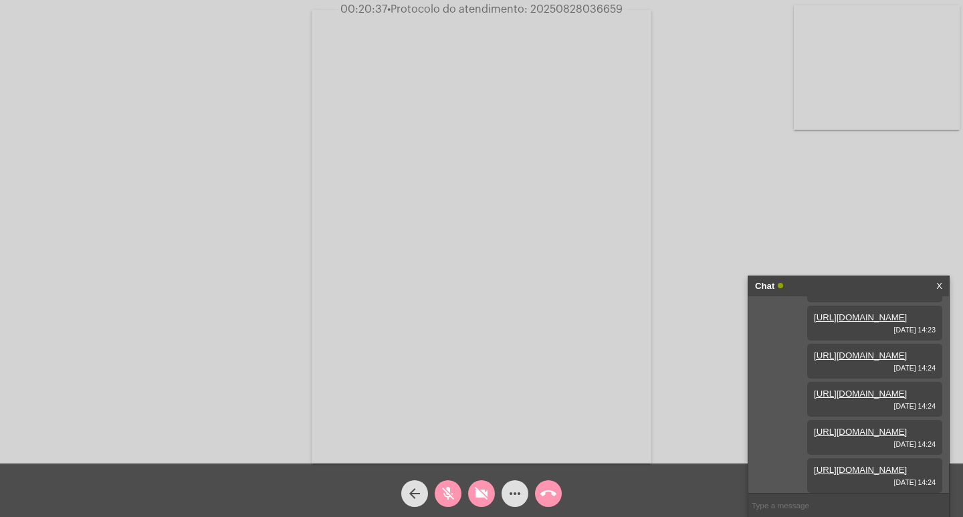
click at [828, 465] on link "[URL][DOMAIN_NAME]" at bounding box center [860, 470] width 93 height 10
click at [521, 481] on span "more_horiz" at bounding box center [515, 493] width 16 height 27
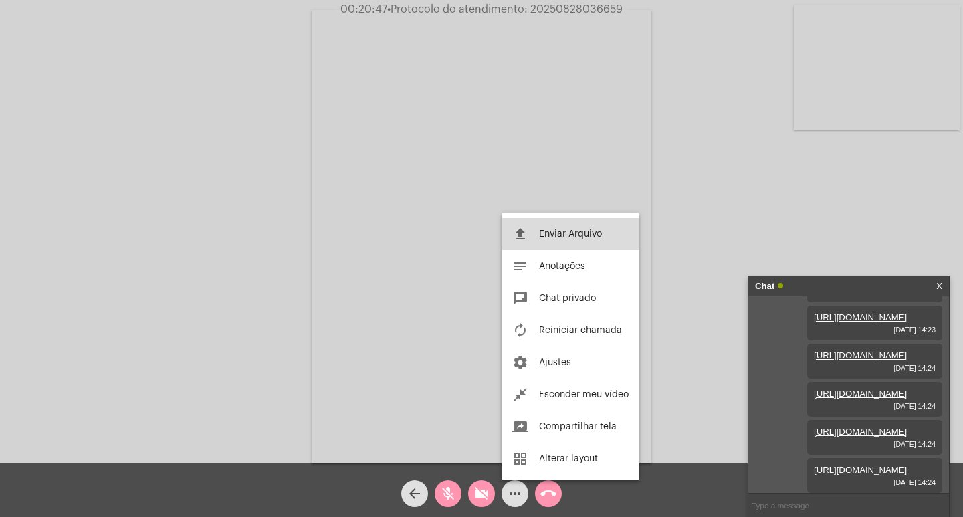
click at [556, 233] on span "Enviar Arquivo" at bounding box center [570, 233] width 63 height 9
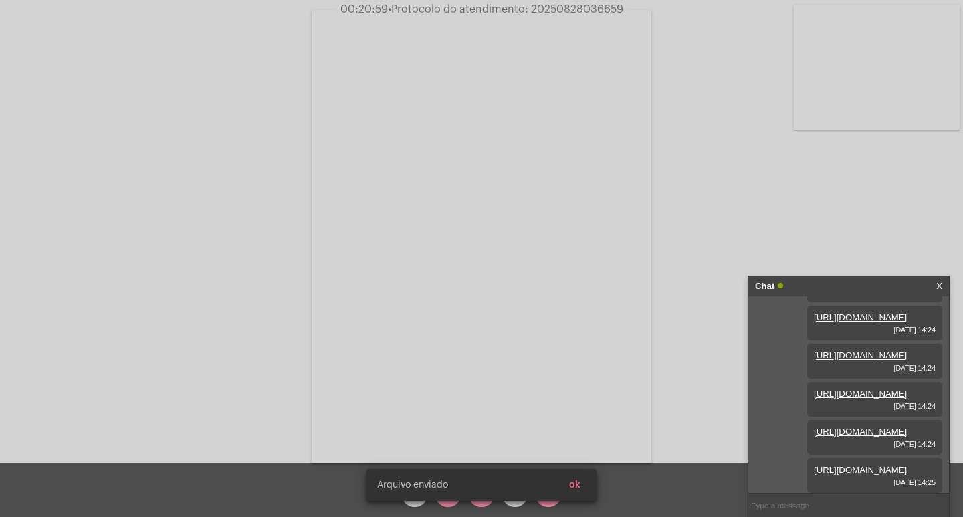
scroll to position [898, 0]
click at [582, 489] on button "ok" at bounding box center [574, 485] width 33 height 24
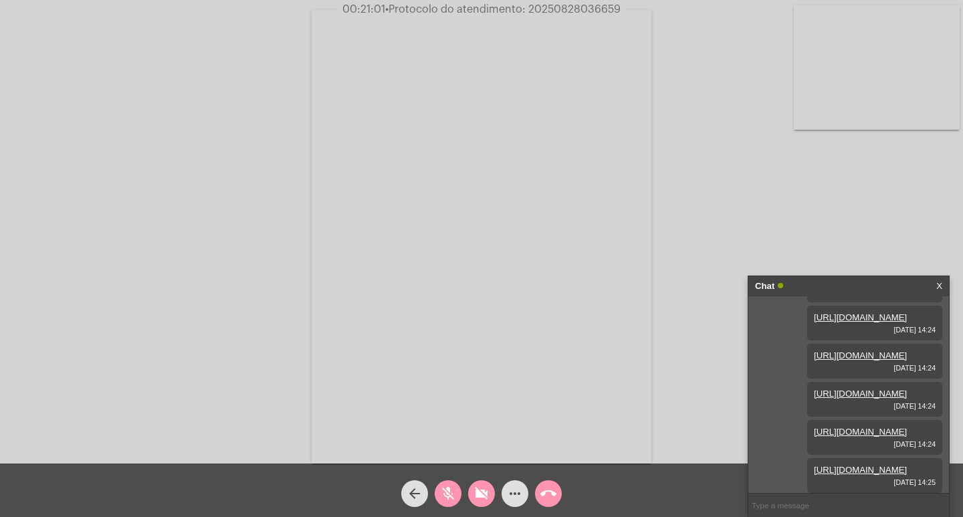
click at [520, 490] on mat-icon "more_horiz" at bounding box center [515, 494] width 16 height 16
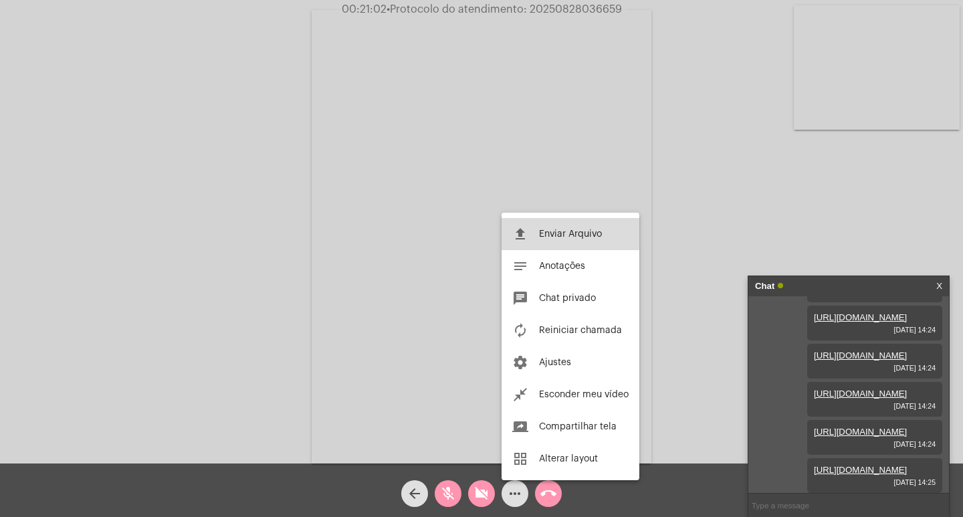
click at [547, 236] on span "Enviar Arquivo" at bounding box center [570, 233] width 63 height 9
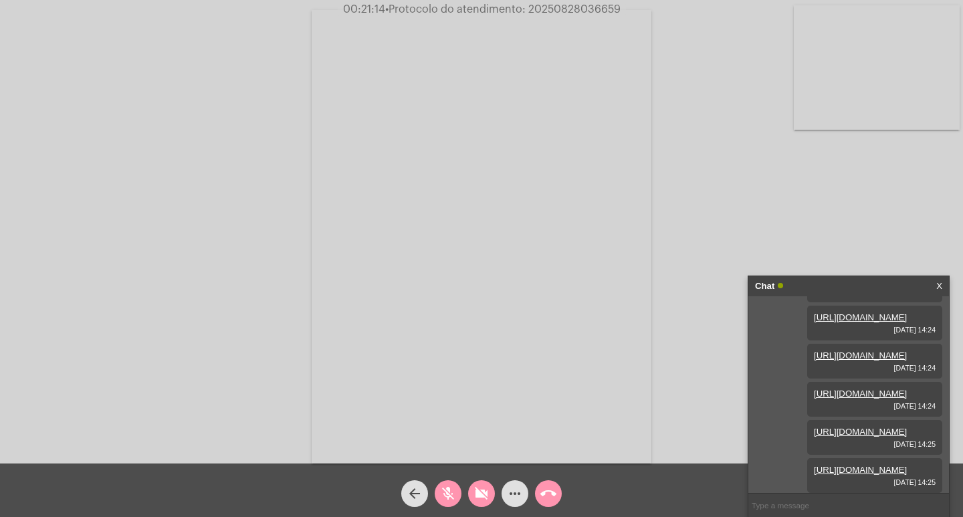
scroll to position [966, 0]
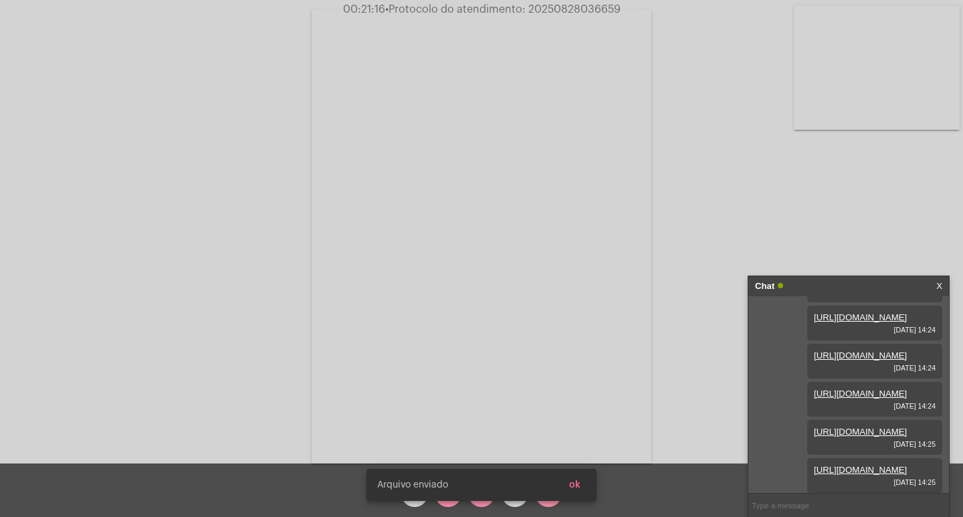
click at [593, 476] on snack-bar-container "[PERSON_NAME] enviado ok" at bounding box center [482, 485] width 230 height 32
click at [582, 486] on button "ok" at bounding box center [574, 485] width 33 height 24
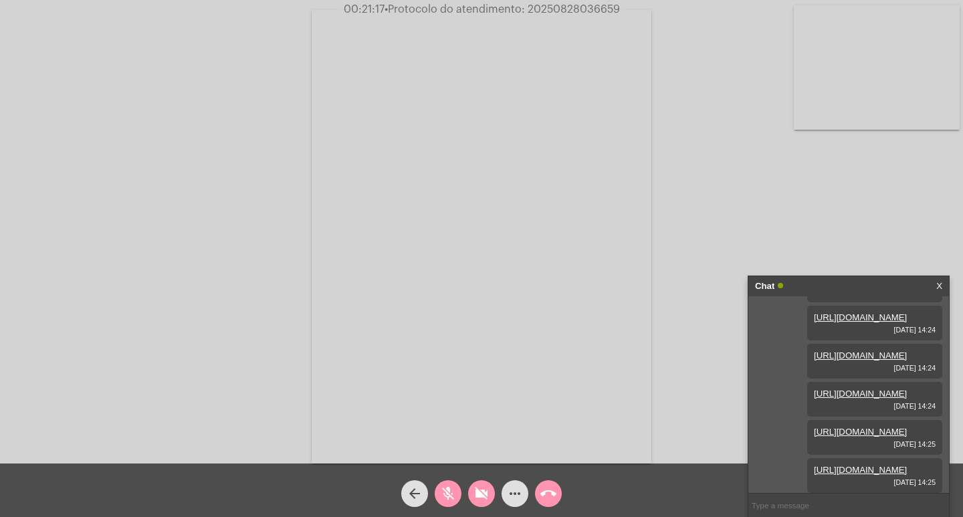
click at [512, 501] on mat-icon "more_horiz" at bounding box center [515, 494] width 16 height 16
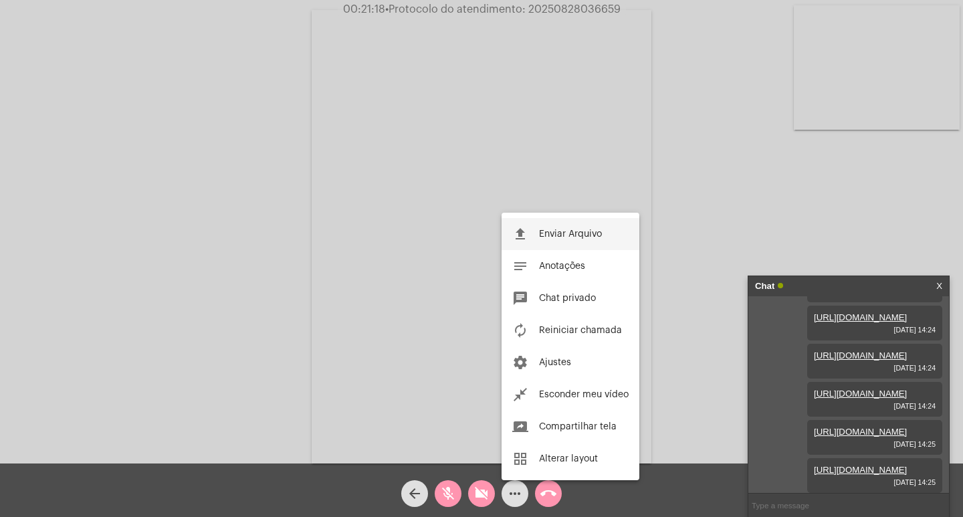
click at [559, 243] on button "file_upload Enviar Arquivo" at bounding box center [571, 234] width 138 height 32
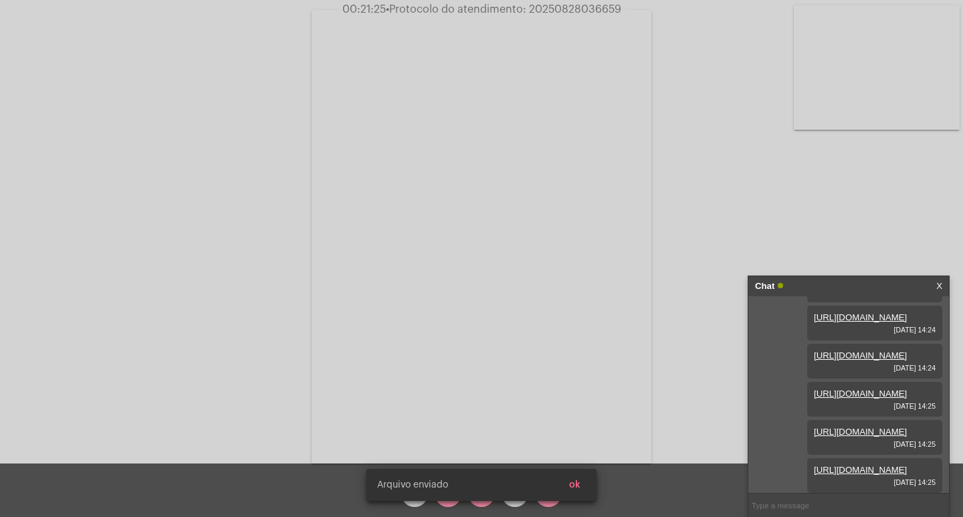
scroll to position [1035, 0]
click at [585, 496] on button "ok" at bounding box center [574, 485] width 33 height 24
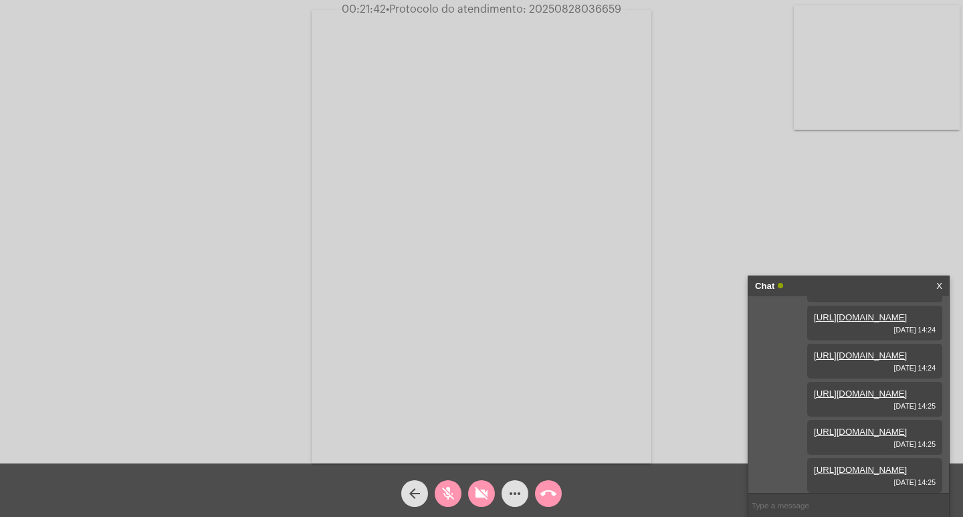
click at [484, 492] on mat-icon "videocam_off" at bounding box center [482, 494] width 16 height 16
click at [453, 487] on mat-icon "mic_off" at bounding box center [448, 494] width 16 height 16
click at [453, 494] on mat-icon "mic" at bounding box center [448, 494] width 16 height 16
click at [472, 486] on button "videocam" at bounding box center [481, 493] width 27 height 27
drag, startPoint x: 480, startPoint y: 498, endPoint x: 470, endPoint y: 494, distance: 10.8
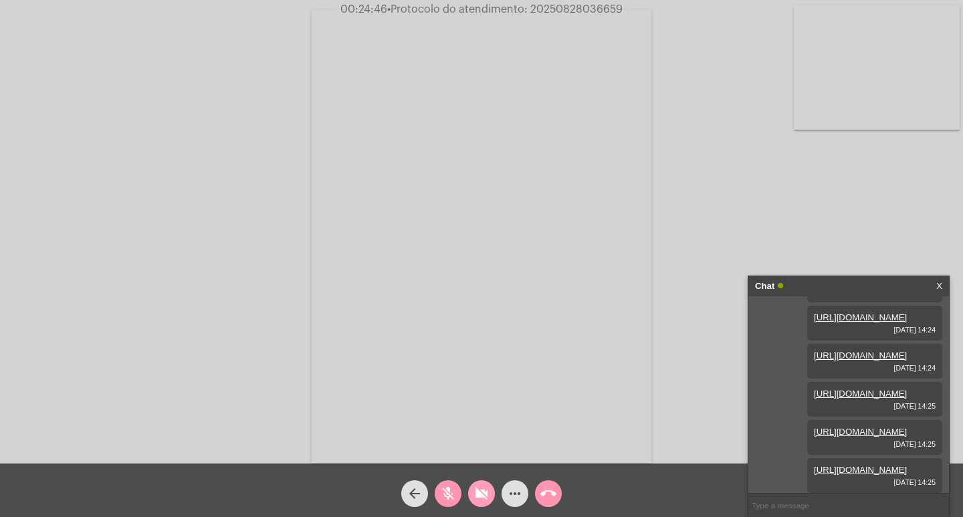
click at [478, 498] on mat-icon "videocam_off" at bounding box center [482, 494] width 16 height 16
click at [453, 488] on mat-icon "mic_off" at bounding box center [448, 494] width 16 height 16
click at [535, 13] on span "• Protocolo do atendimento: 20250828036659" at bounding box center [504, 9] width 235 height 11
copy span "20250828036659"
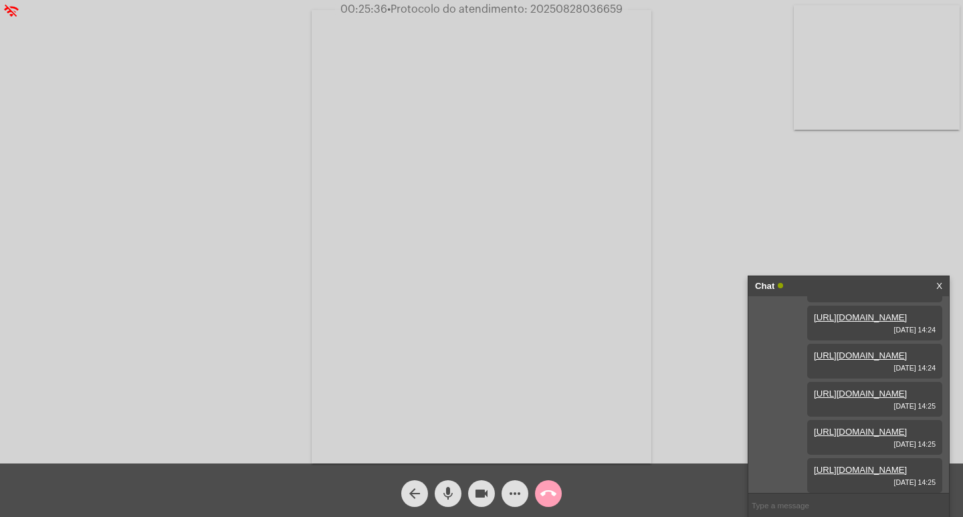
click at [536, 490] on button "call_end" at bounding box center [548, 493] width 27 height 27
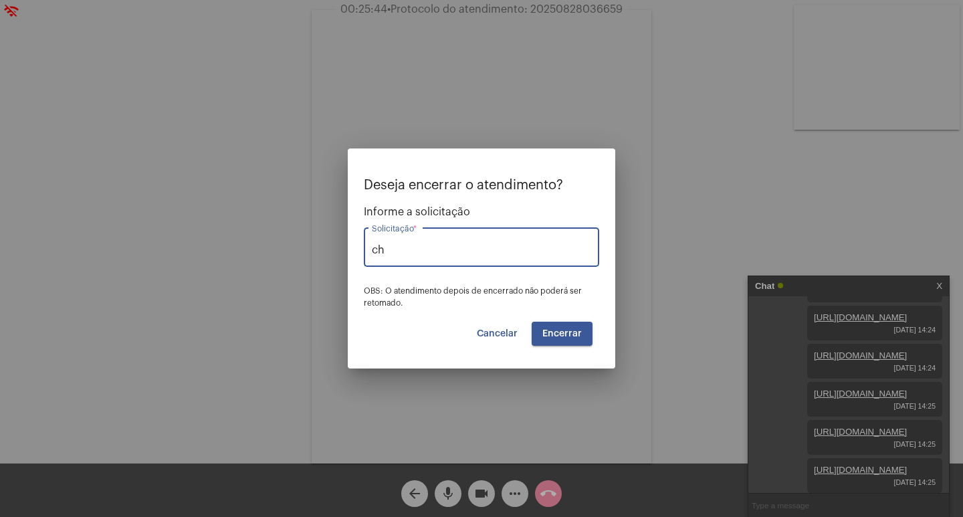
type input "c"
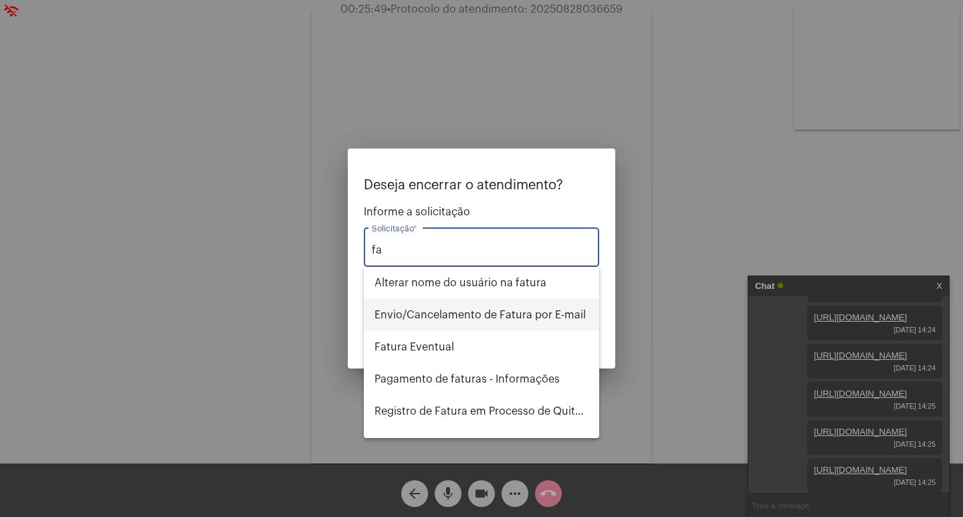
type input "f"
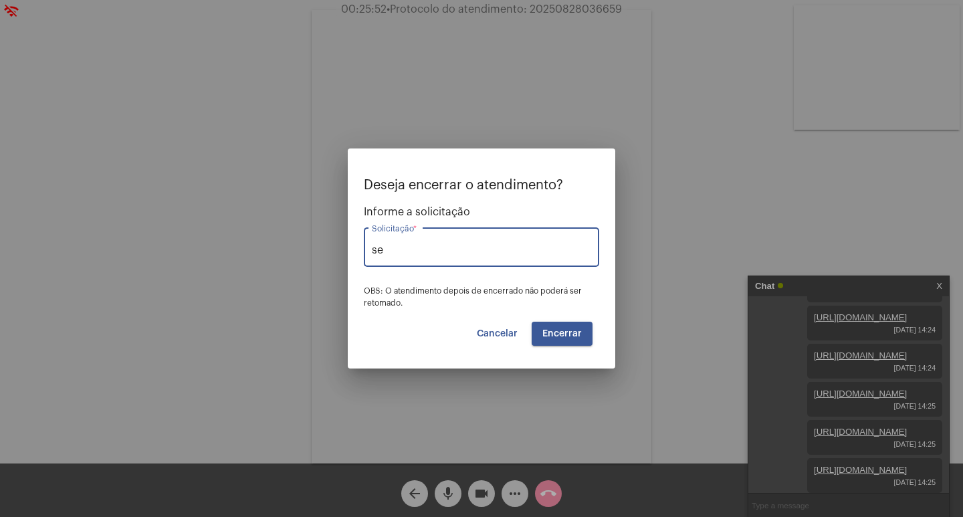
type input "s"
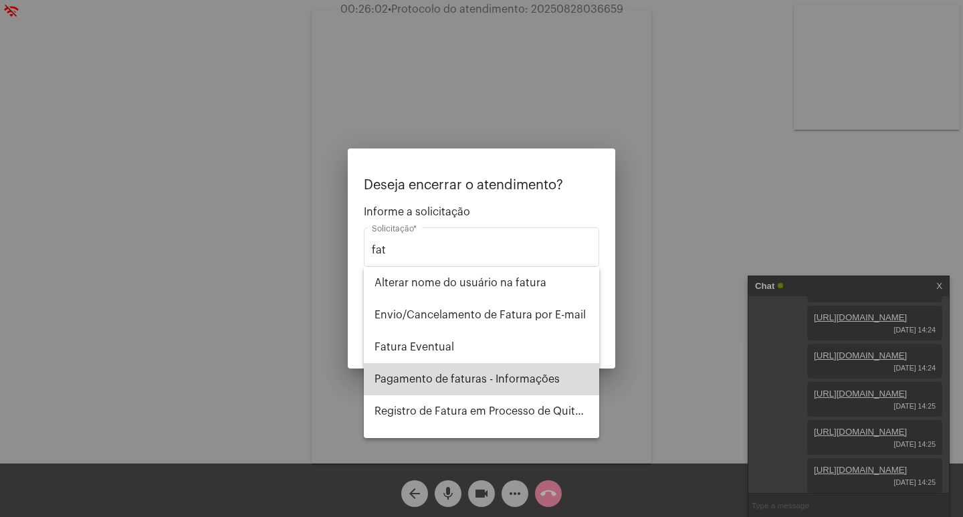
click at [484, 378] on span "Pagamento de faturas - Informações" at bounding box center [482, 379] width 214 height 32
type input "Pagamento de faturas - Informações"
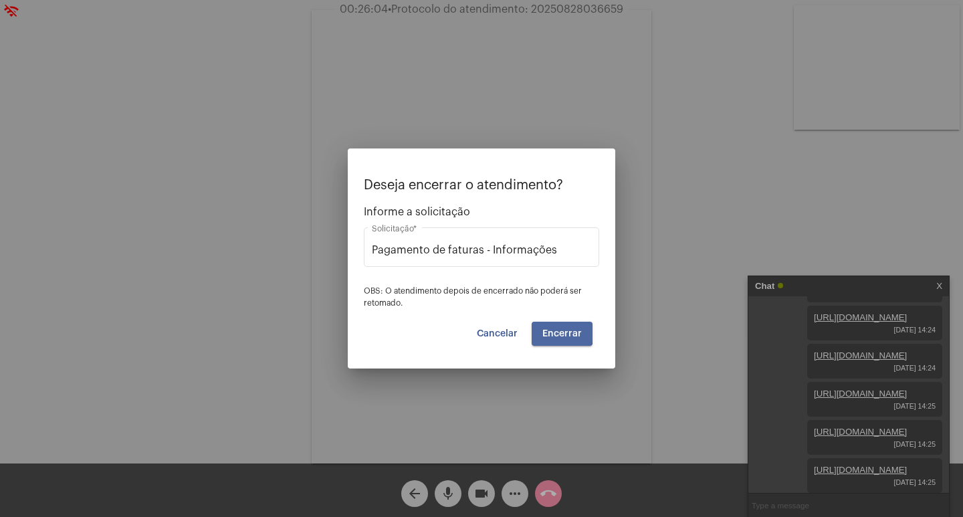
click at [553, 333] on span "Encerrar" at bounding box center [561, 333] width 39 height 9
